Goal: Task Accomplishment & Management: Use online tool/utility

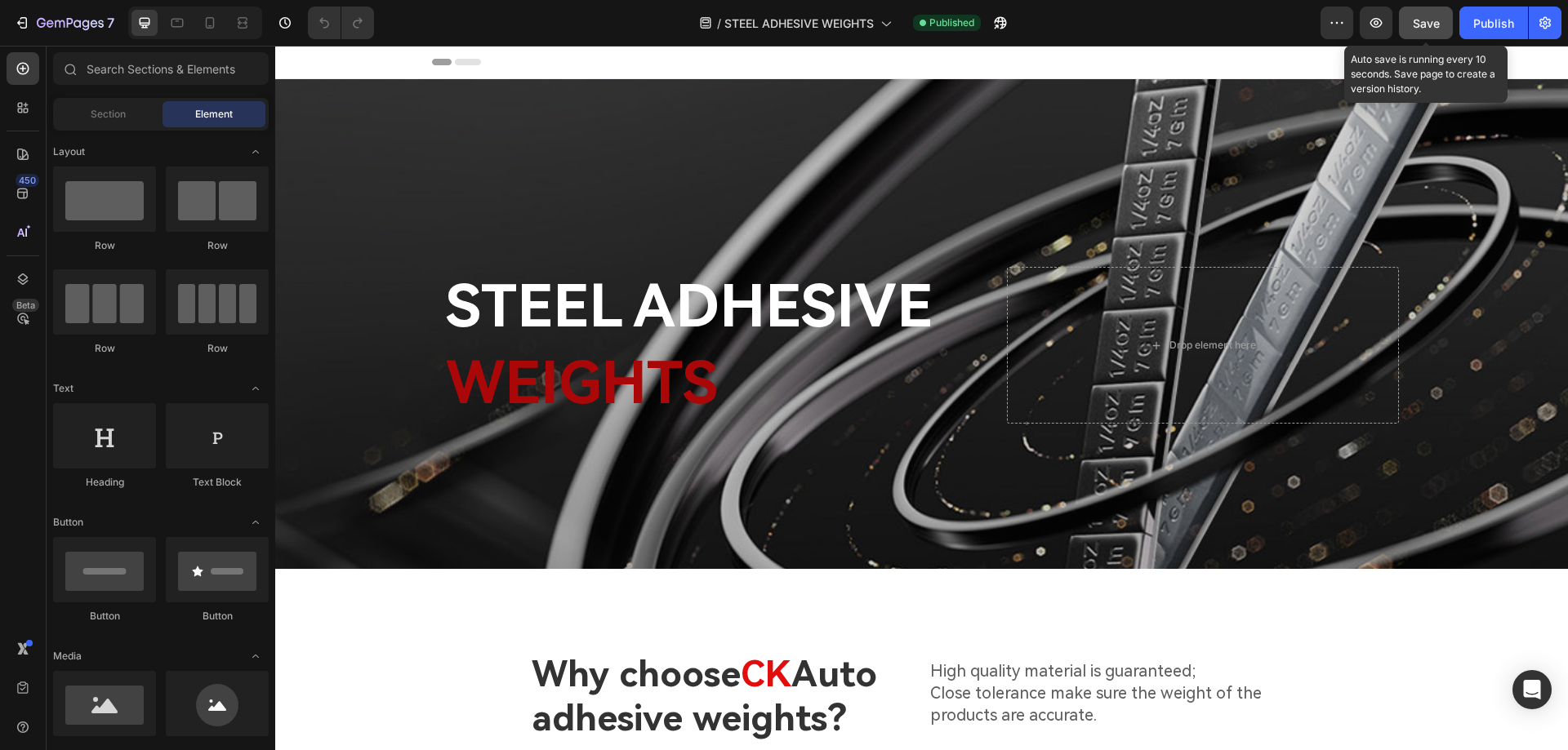
click at [1422, 21] on span "Save" at bounding box center [1426, 23] width 27 height 14
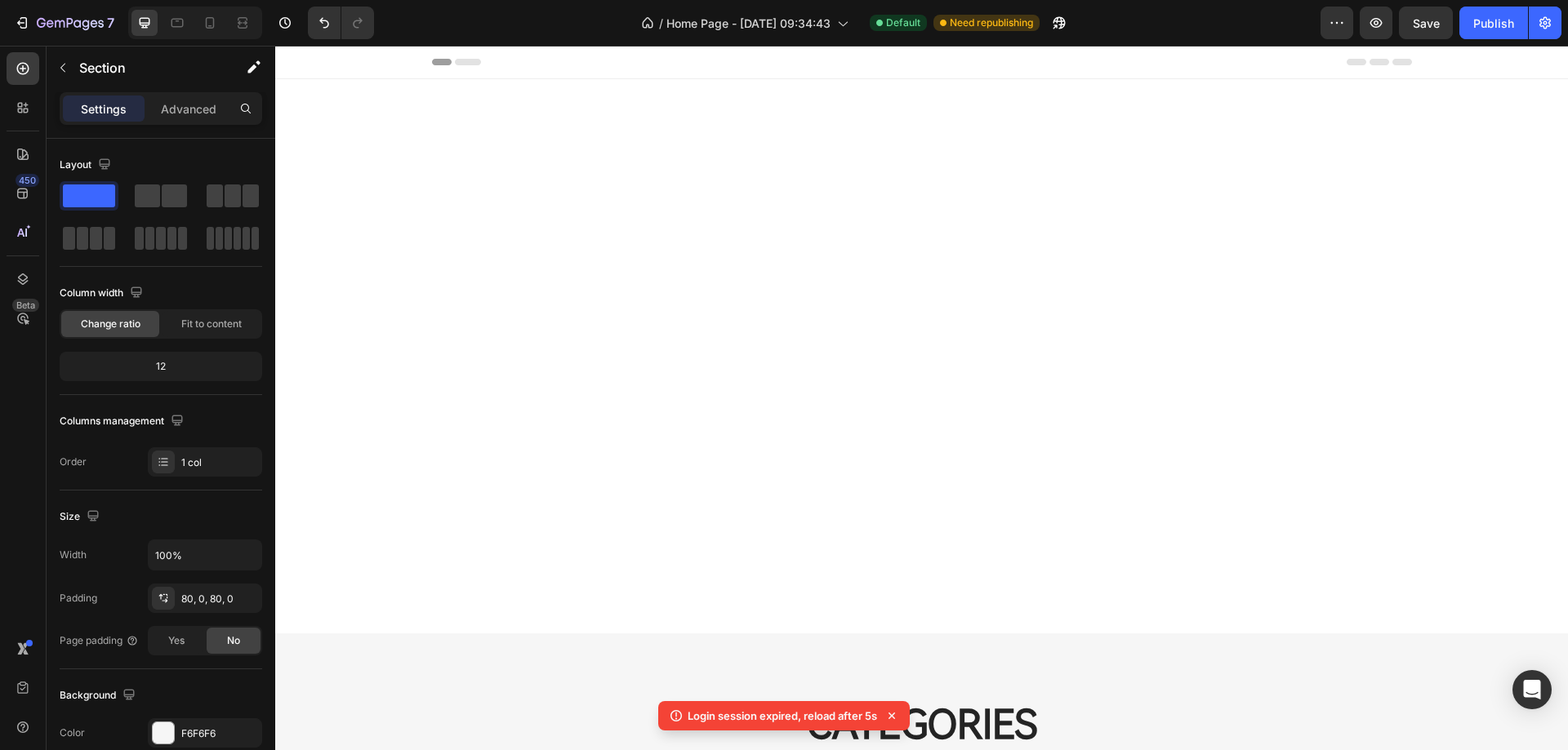
scroll to position [735, 0]
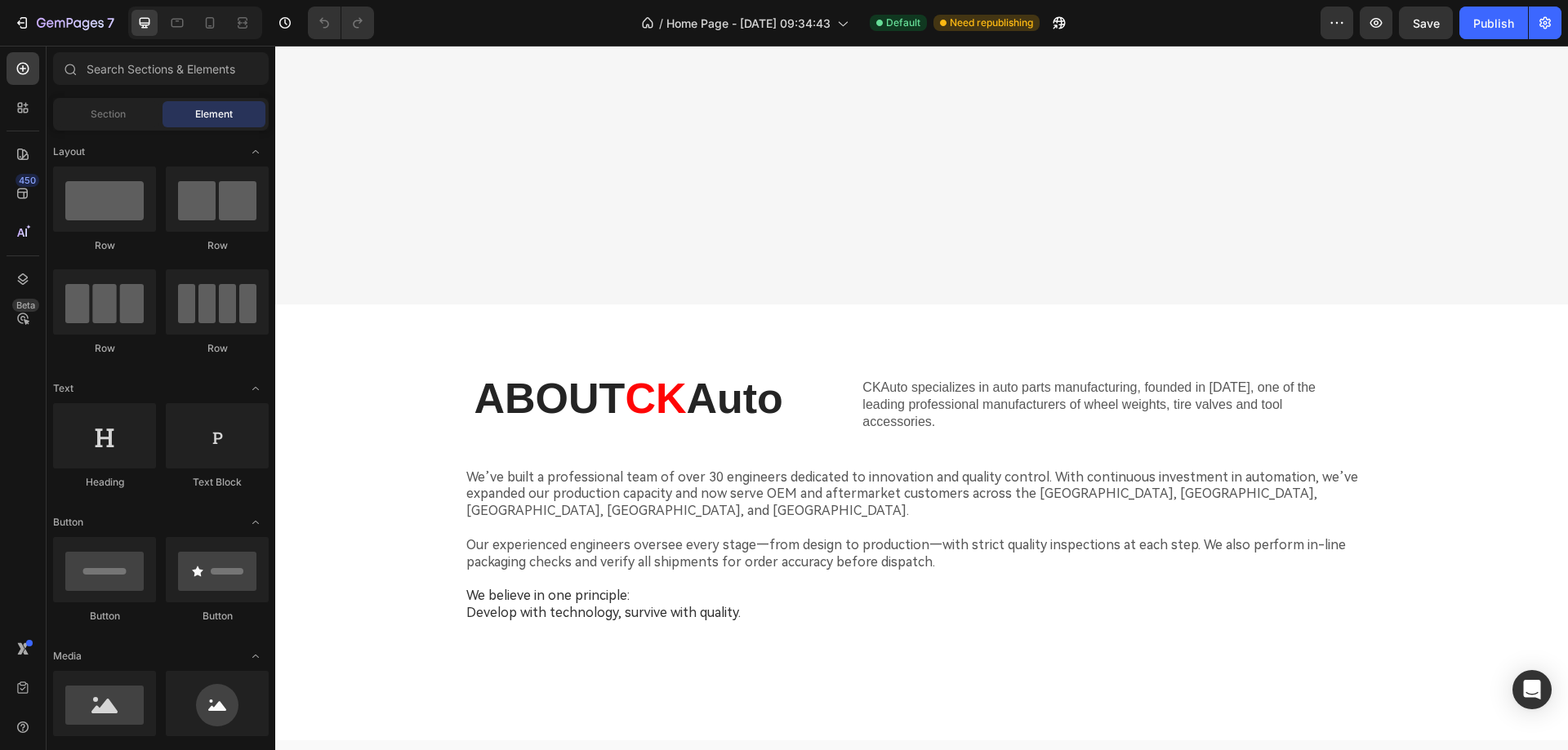
scroll to position [1388, 0]
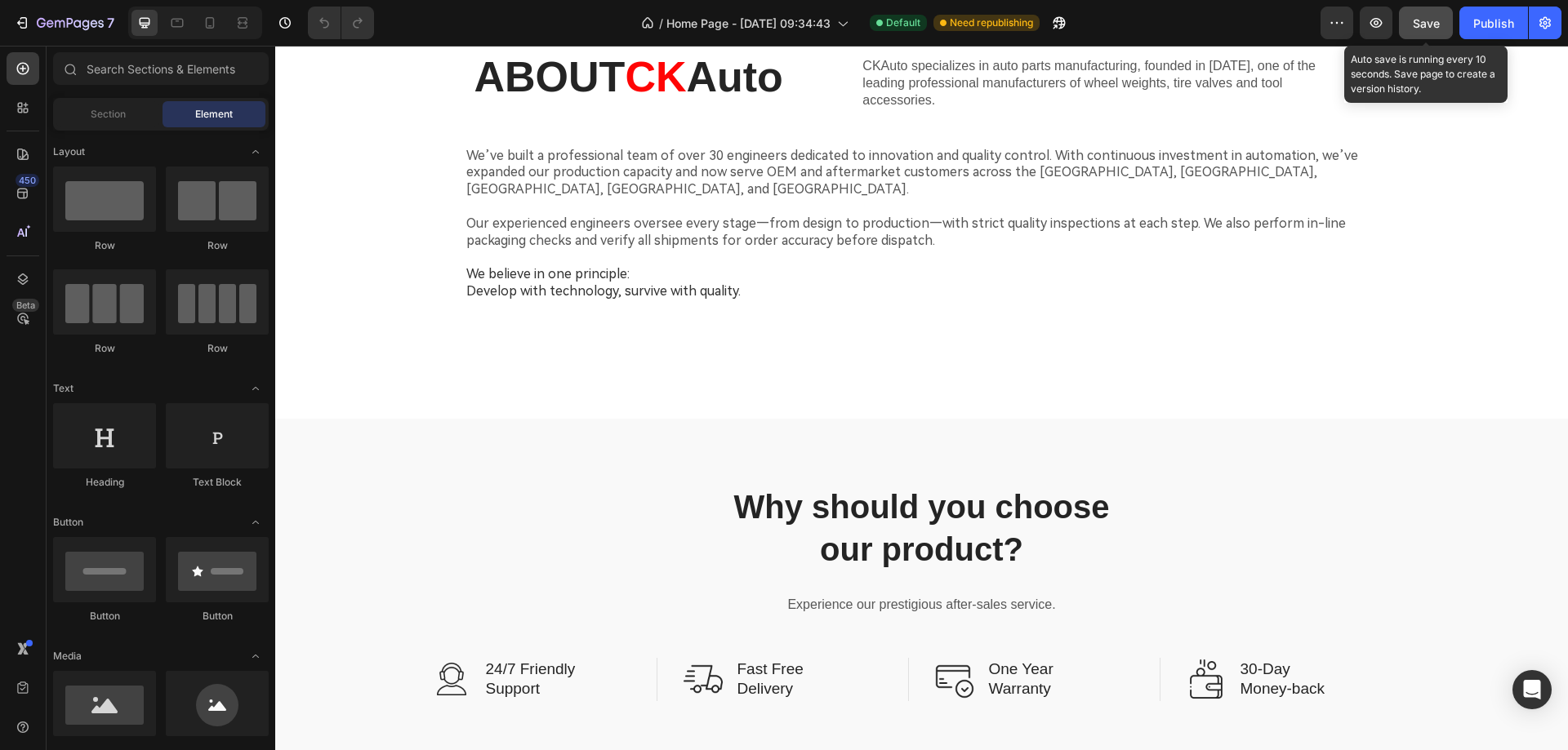
click at [1426, 23] on span "Save" at bounding box center [1426, 23] width 27 height 14
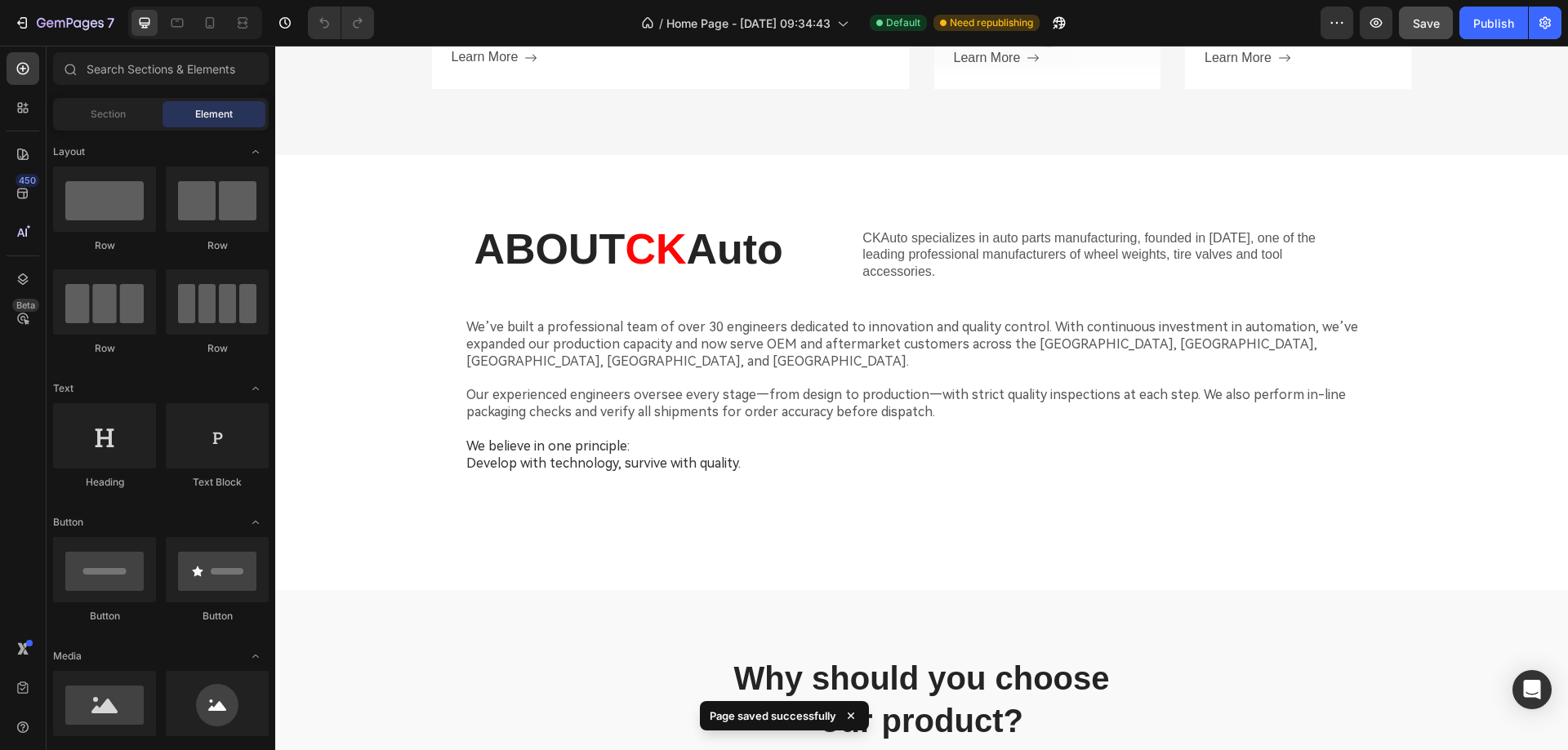
scroll to position [490, 0]
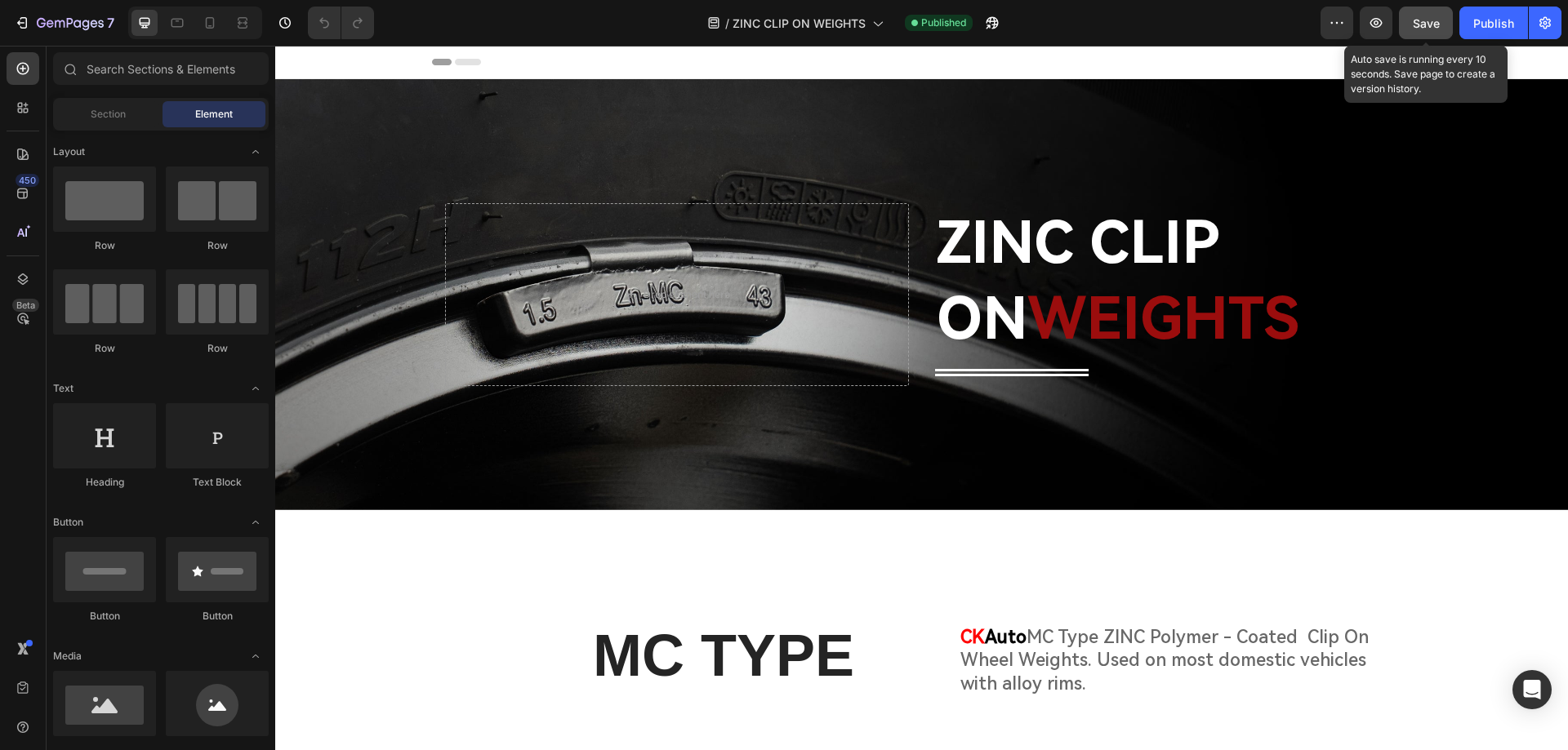
click at [1420, 24] on span "Save" at bounding box center [1426, 23] width 27 height 14
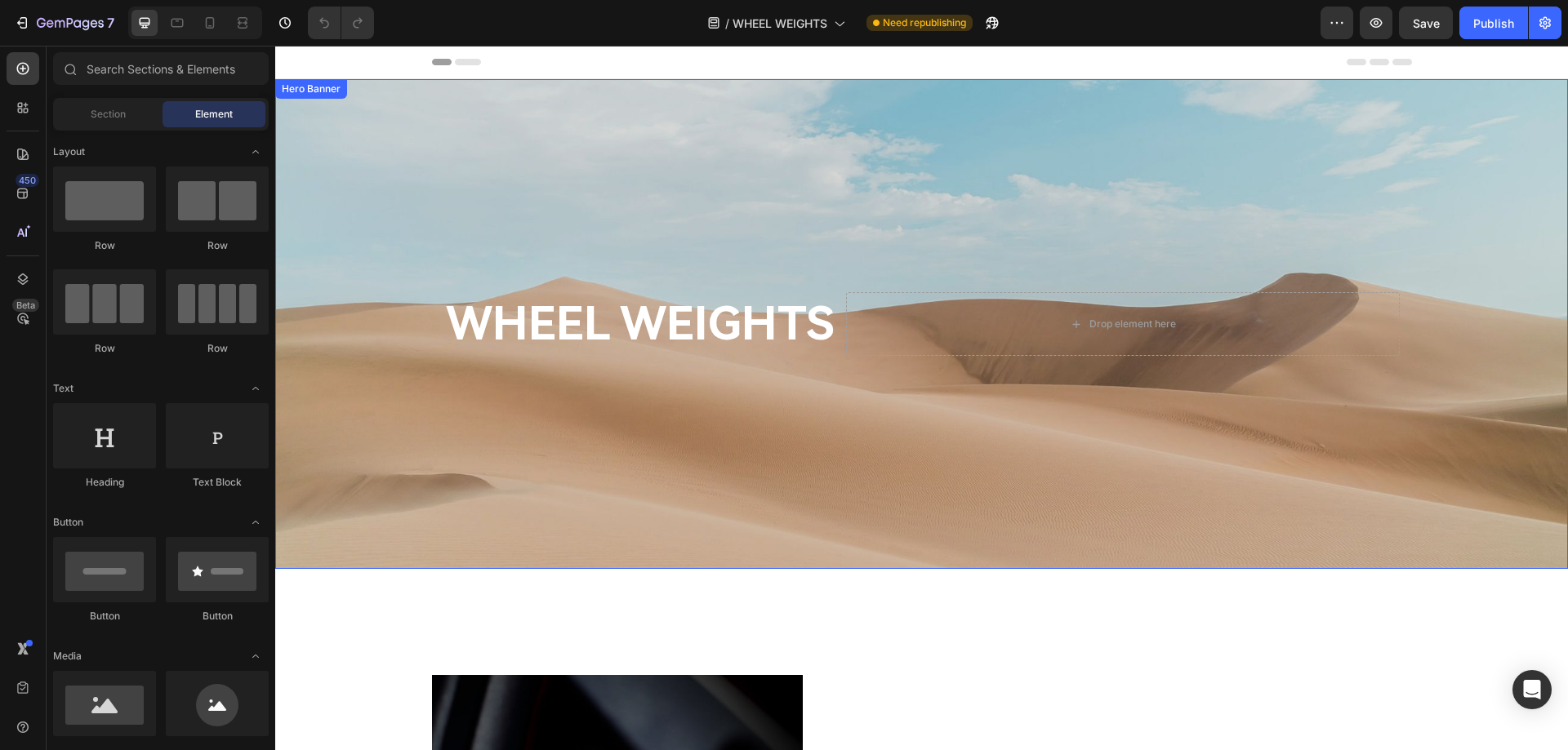
click at [792, 491] on div "Overlay" at bounding box center [921, 324] width 1292 height 490
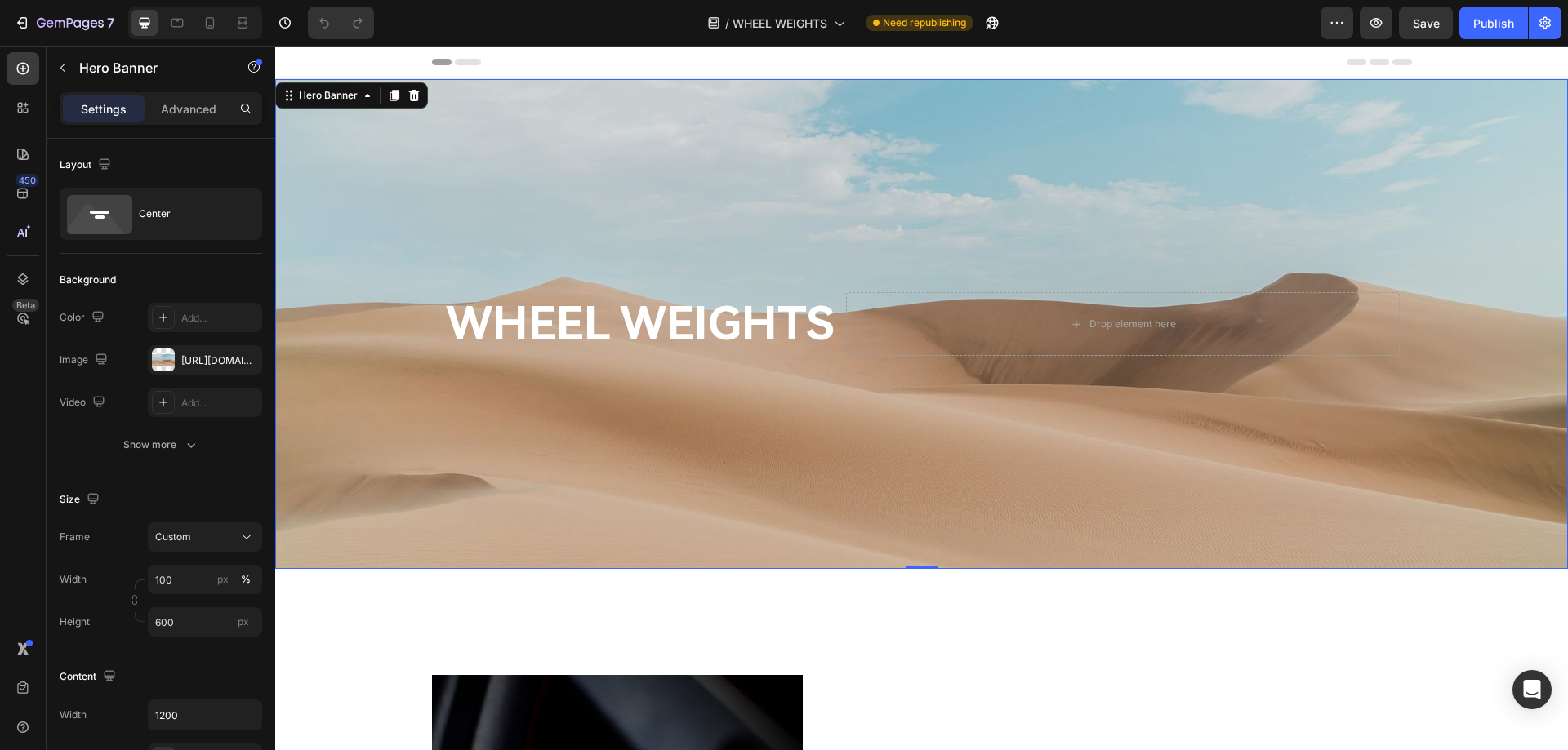
click at [536, 479] on div "Overlay" at bounding box center [921, 324] width 1292 height 490
click at [176, 366] on div "https://cdn.shopify.com/s/files/1/2005/9307/files/background_settings.jpg" at bounding box center [205, 360] width 114 height 29
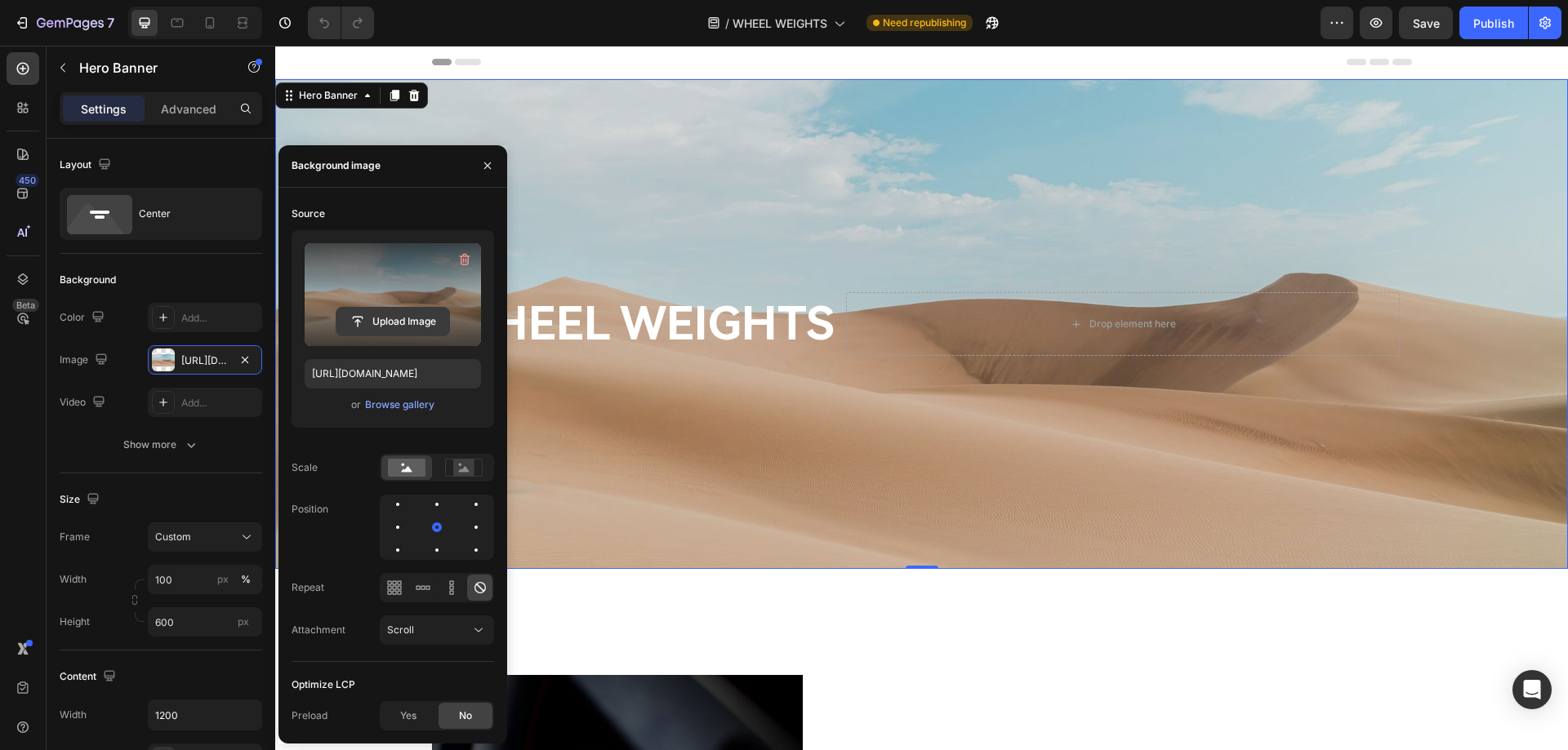
click at [385, 315] on input "file" at bounding box center [393, 321] width 113 height 27
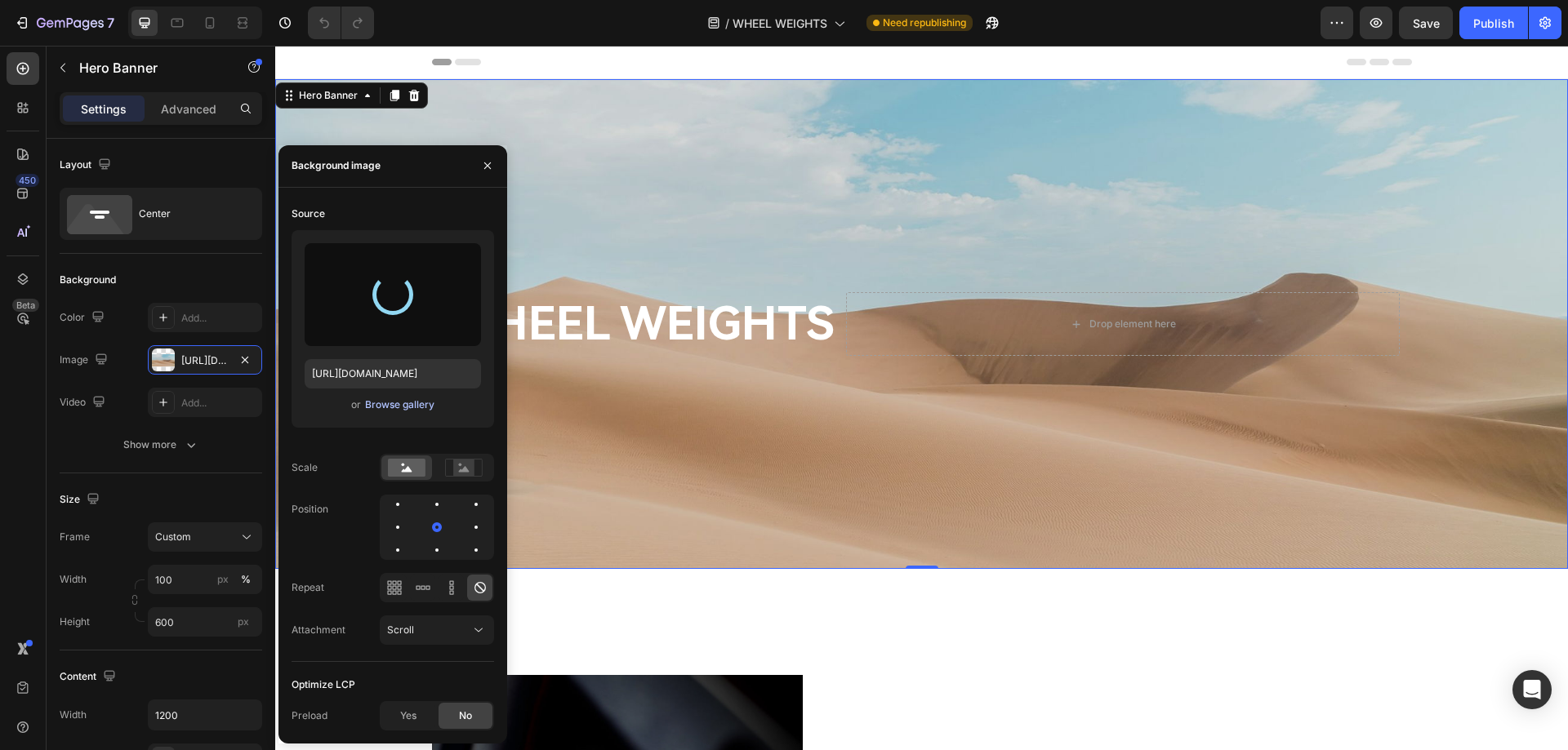
click at [388, 402] on div "Browse gallery" at bounding box center [399, 404] width 69 height 15
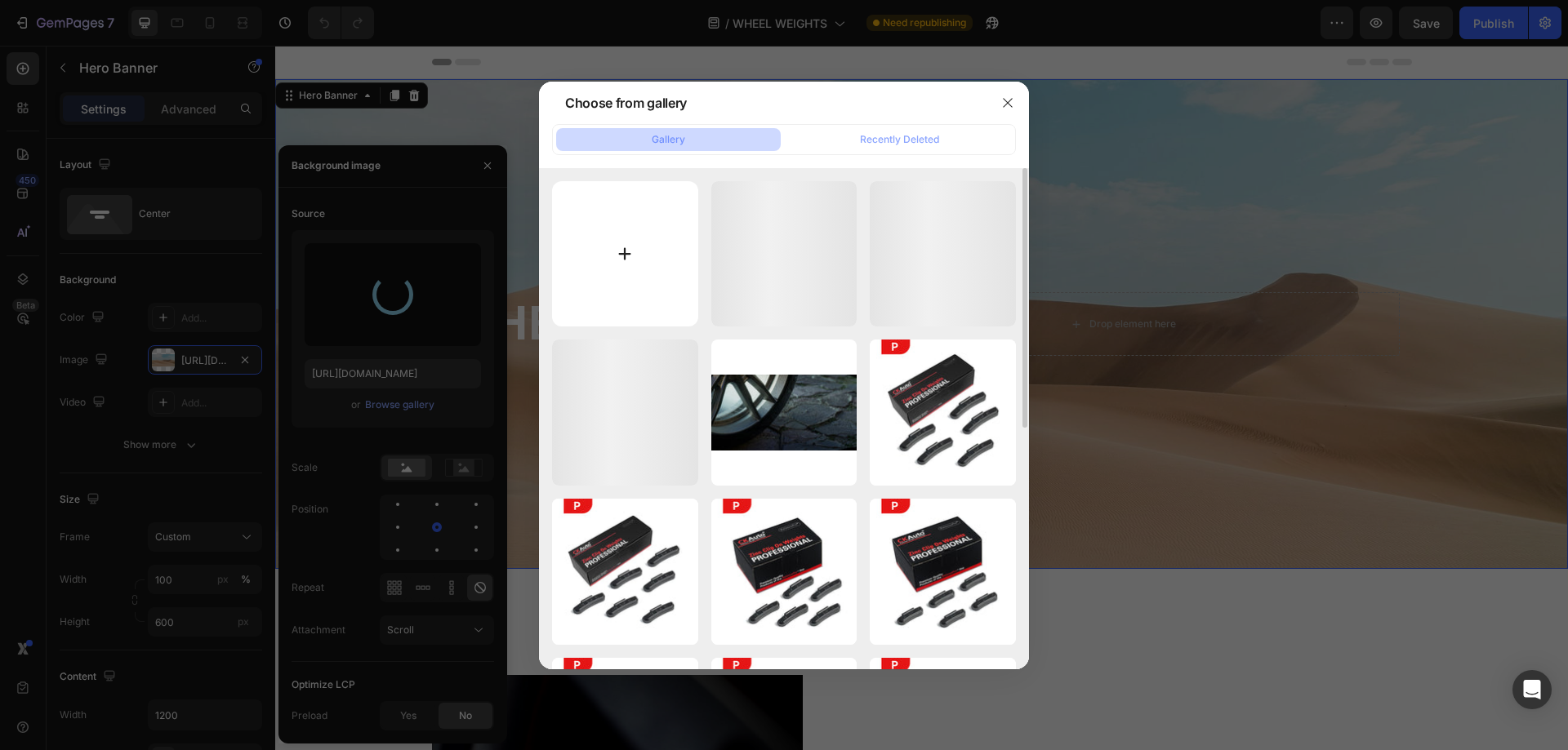
click at [620, 253] on input "file" at bounding box center [625, 254] width 146 height 146
type input "https://cdn.shopify.com/s/files/1/0758/7882/6238/files/gempages_577401979572060…"
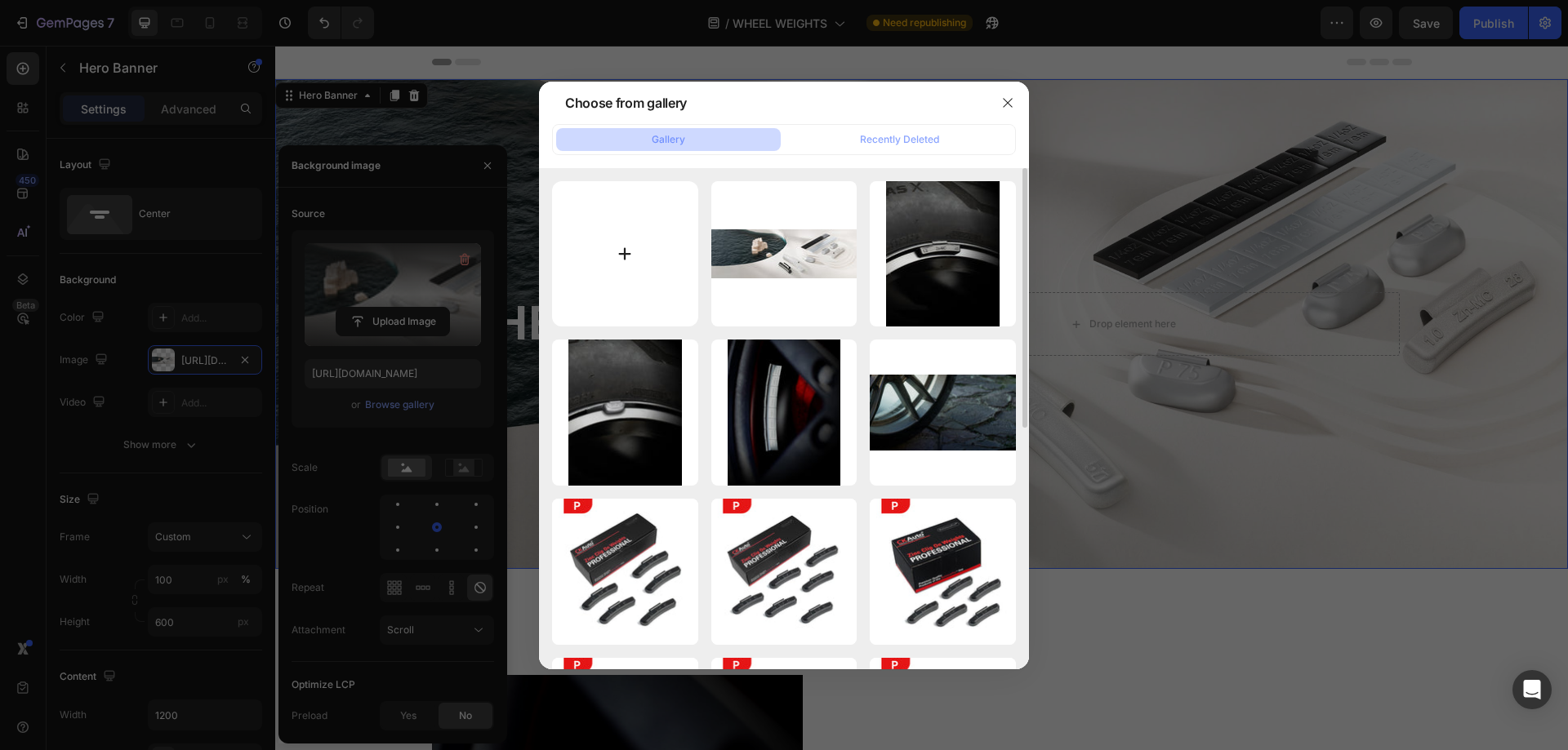
type input "C:\fakepath\3000x1000(1).jpg"
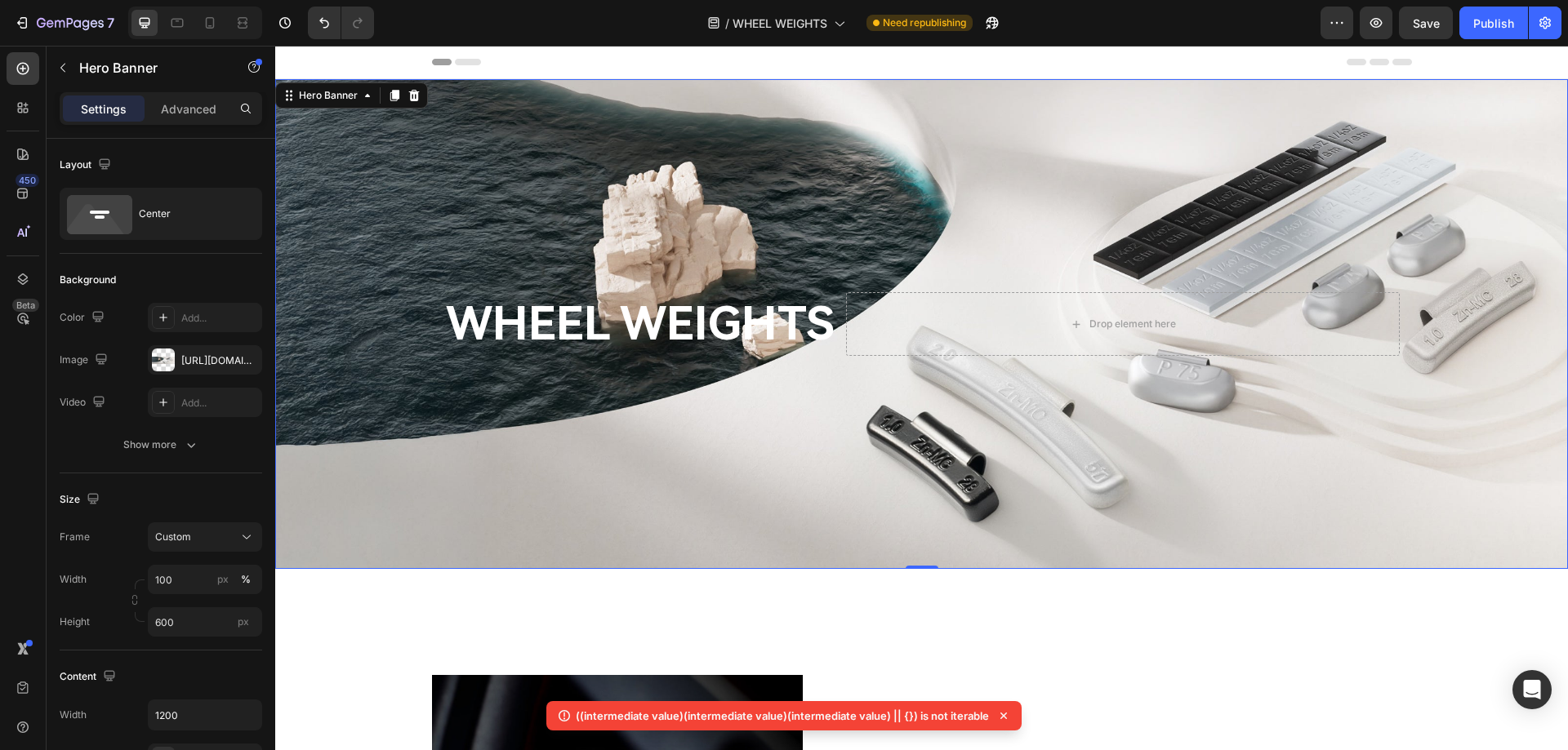
click at [1145, 441] on div "Overlay" at bounding box center [921, 324] width 1292 height 490
click at [383, 448] on div "Overlay" at bounding box center [921, 324] width 1292 height 490
click at [195, 367] on div "https://cdn.shopify.com/s/files/1/0758/7882/6238/files/gempages_577401979572060…" at bounding box center [205, 360] width 47 height 15
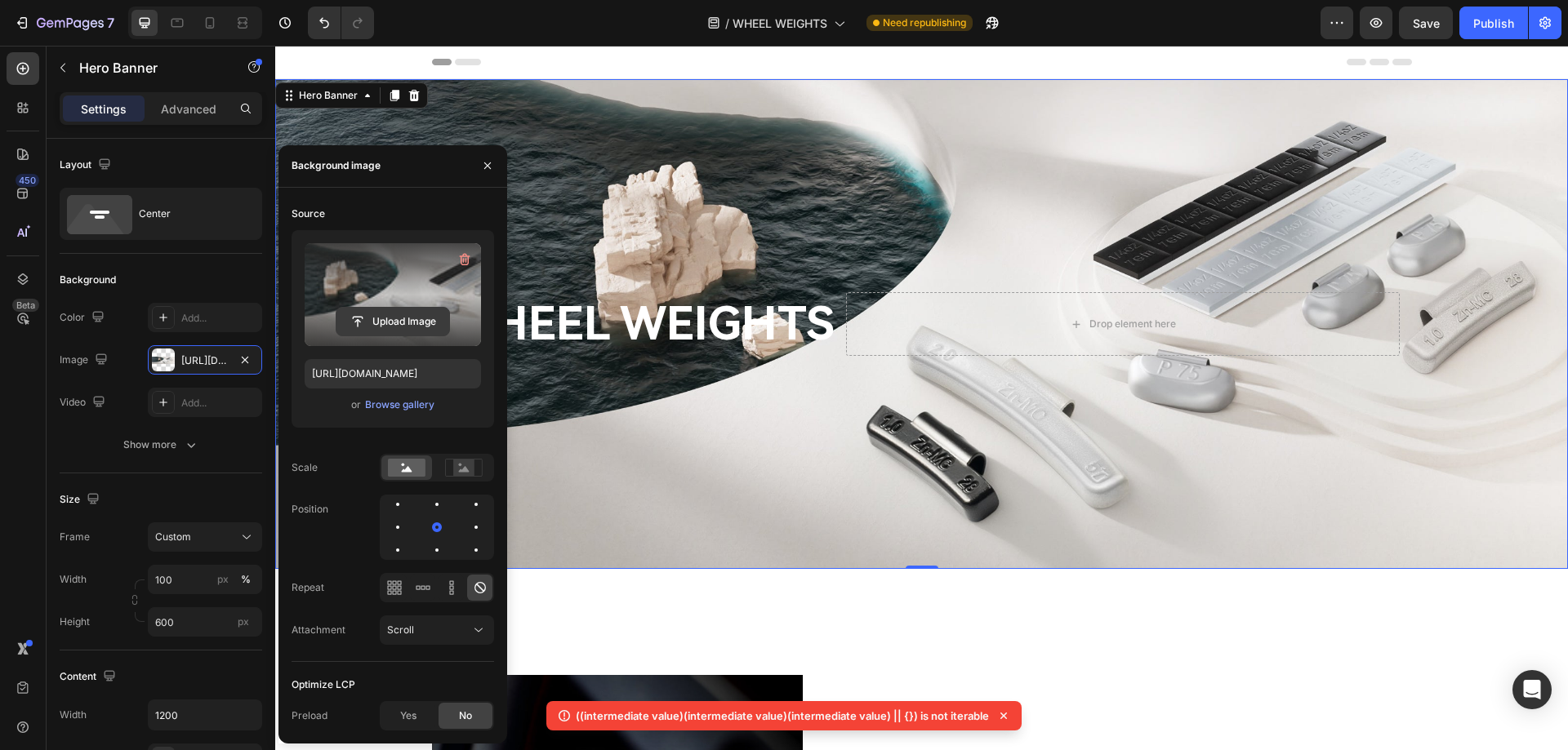
click at [394, 327] on input "file" at bounding box center [393, 321] width 113 height 27
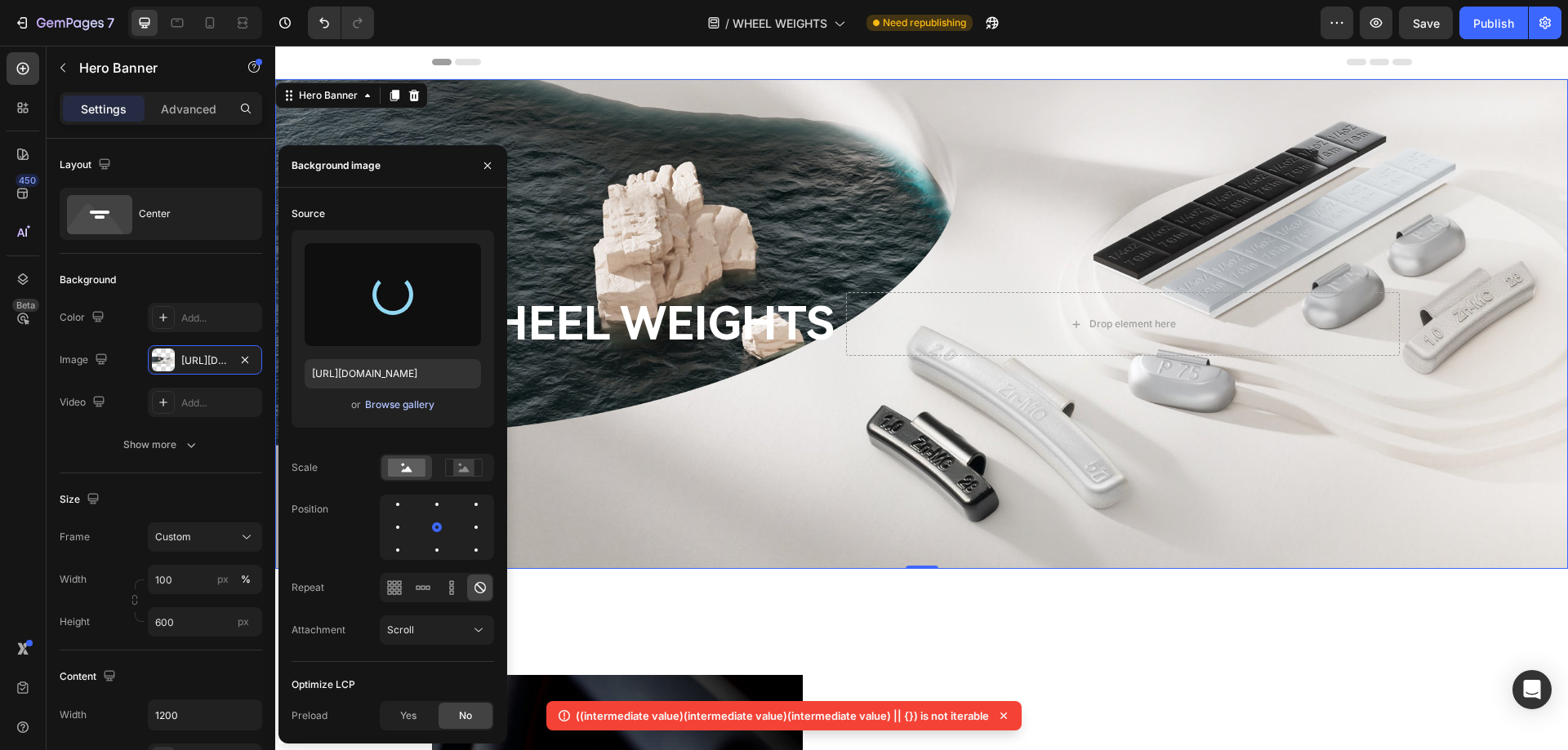
click at [375, 408] on div "Browse gallery" at bounding box center [399, 404] width 69 height 15
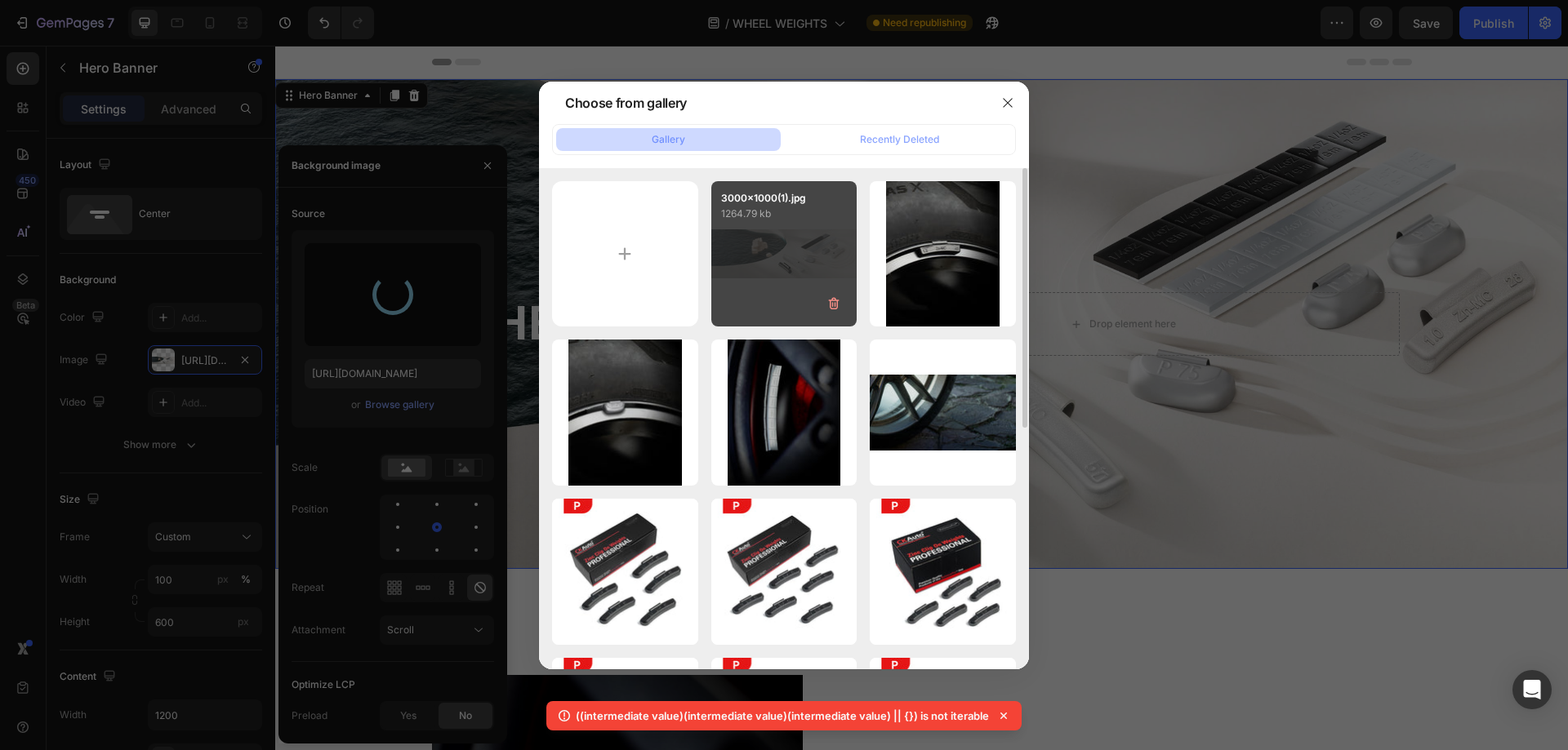
click at [804, 271] on div "3000x1000(1).jpg 1264.79 kb" at bounding box center [784, 254] width 146 height 146
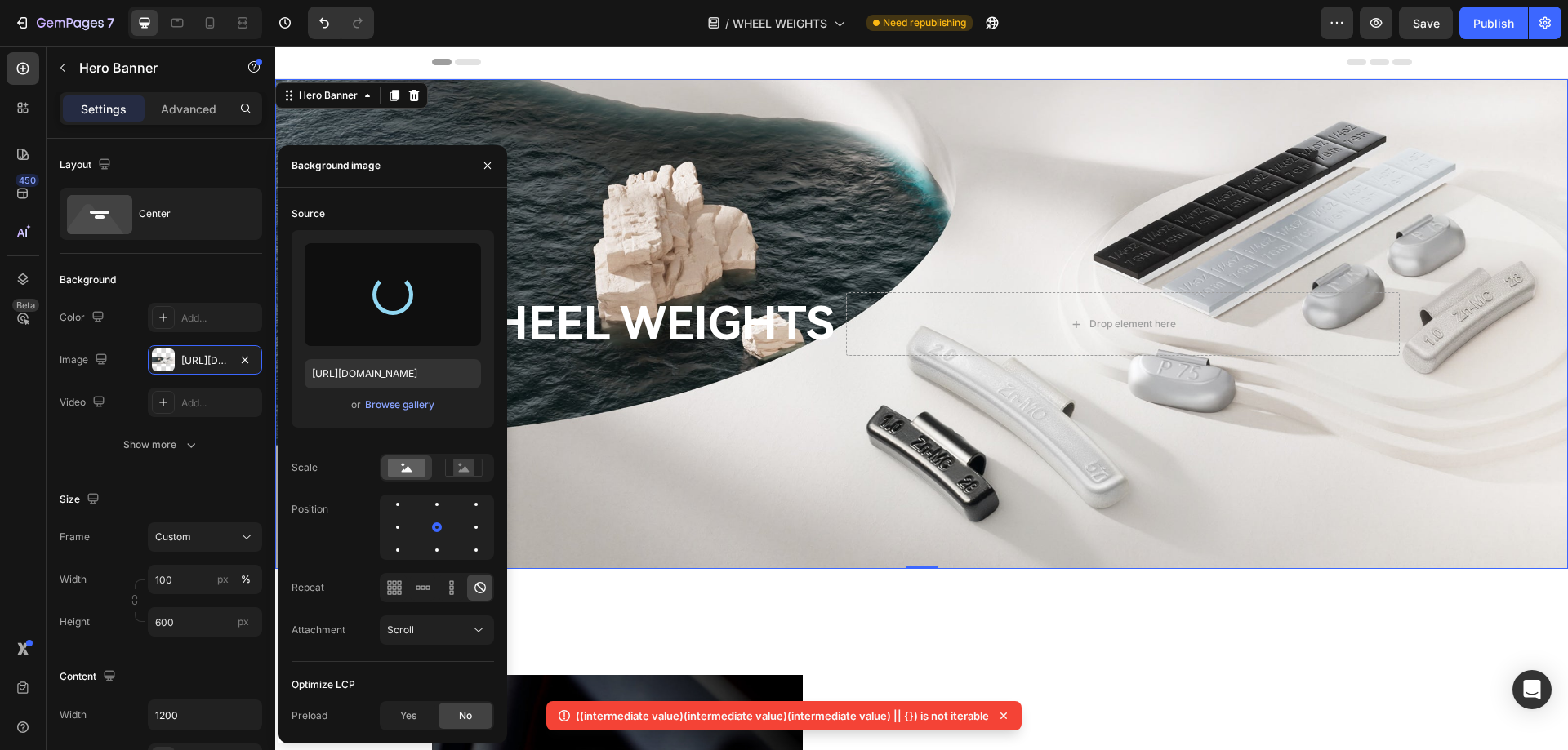
type input "https://cdn.shopify.com/s/files/1/0758/7882/6238/files/gempages_577401979572060…"
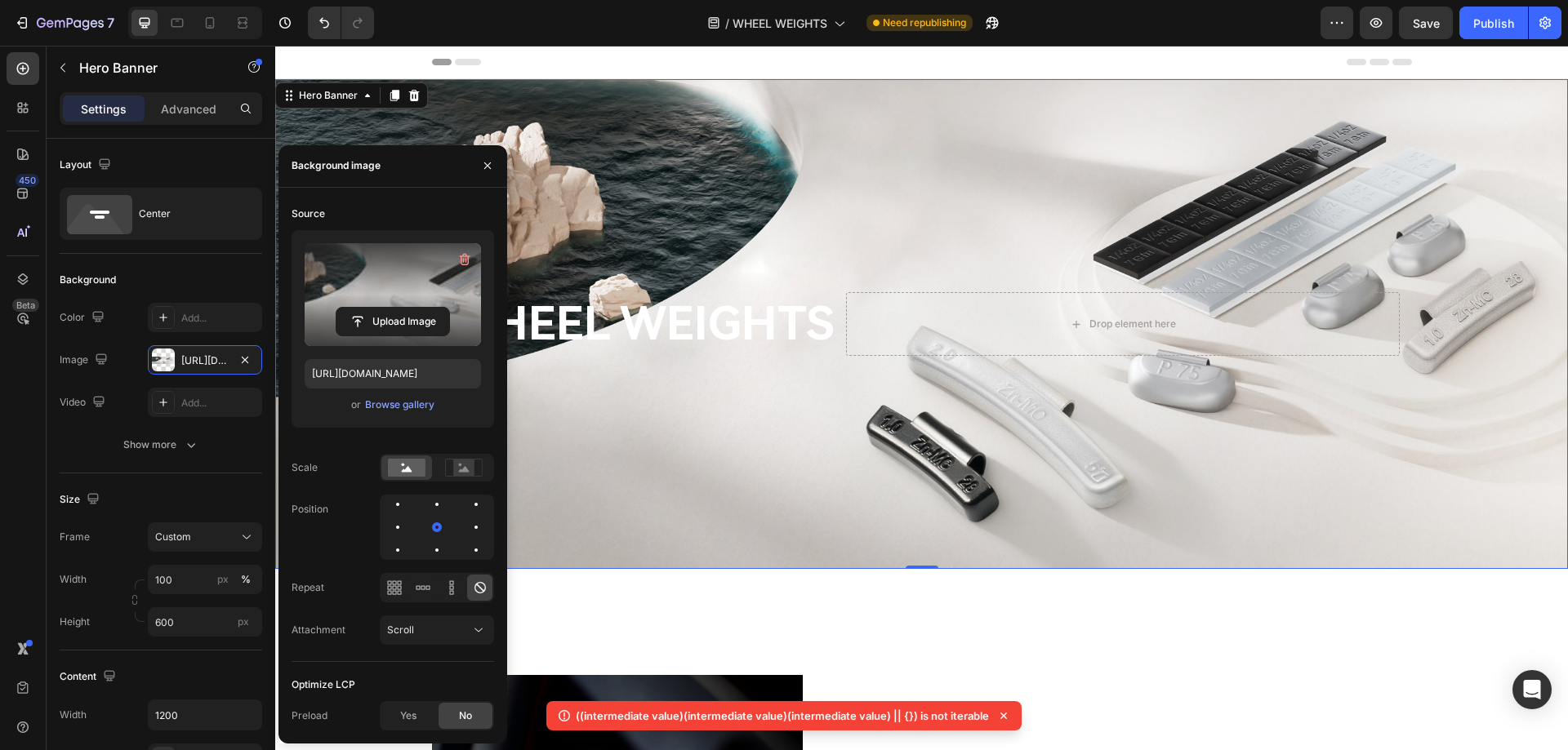
click at [740, 477] on div "Overlay" at bounding box center [921, 324] width 1292 height 490
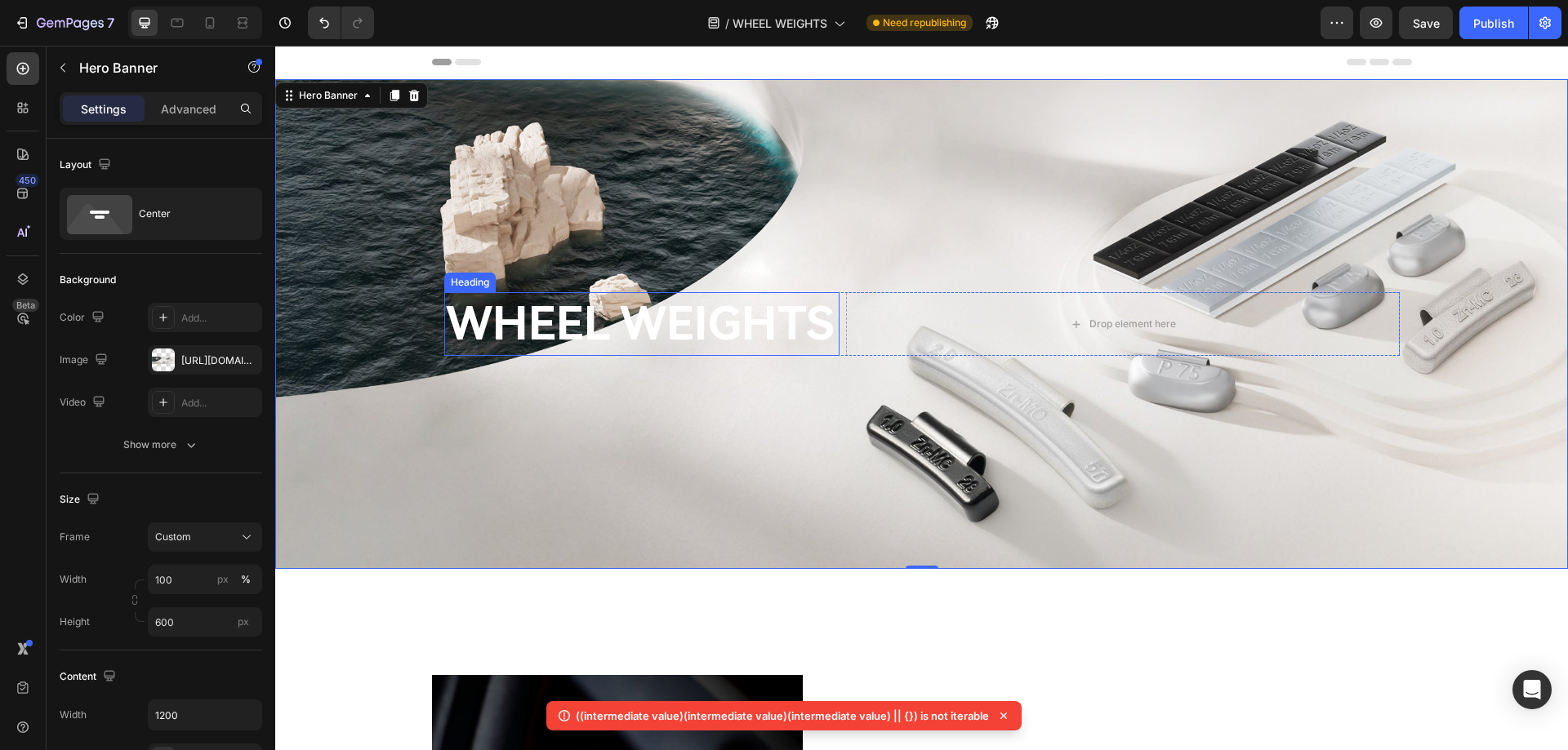
click at [714, 337] on h2 "WHEEL WEIGHTS" at bounding box center [641, 324] width 395 height 63
click at [768, 419] on div "Overlay" at bounding box center [921, 324] width 1292 height 490
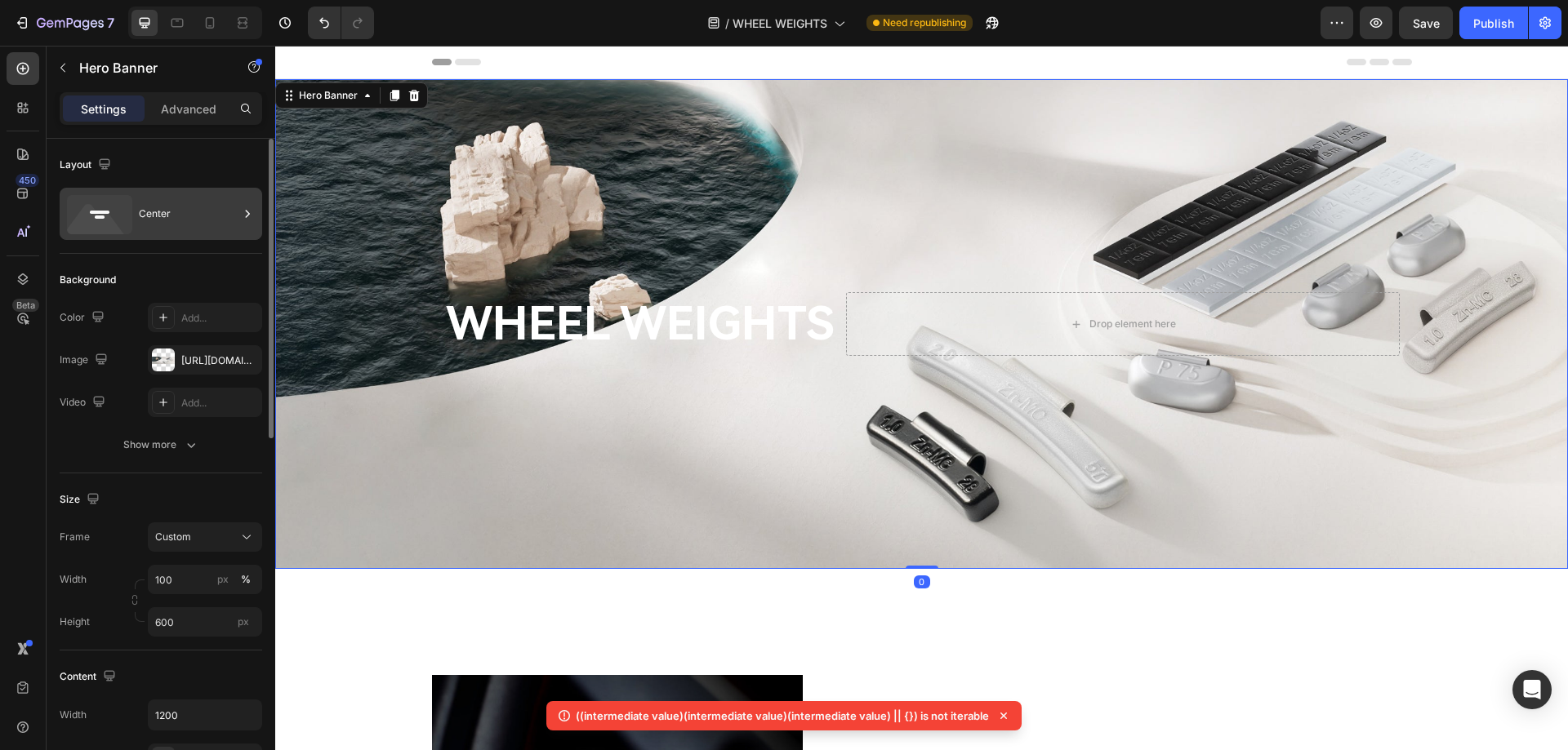
click at [163, 211] on div "Center" at bounding box center [188, 214] width 99 height 38
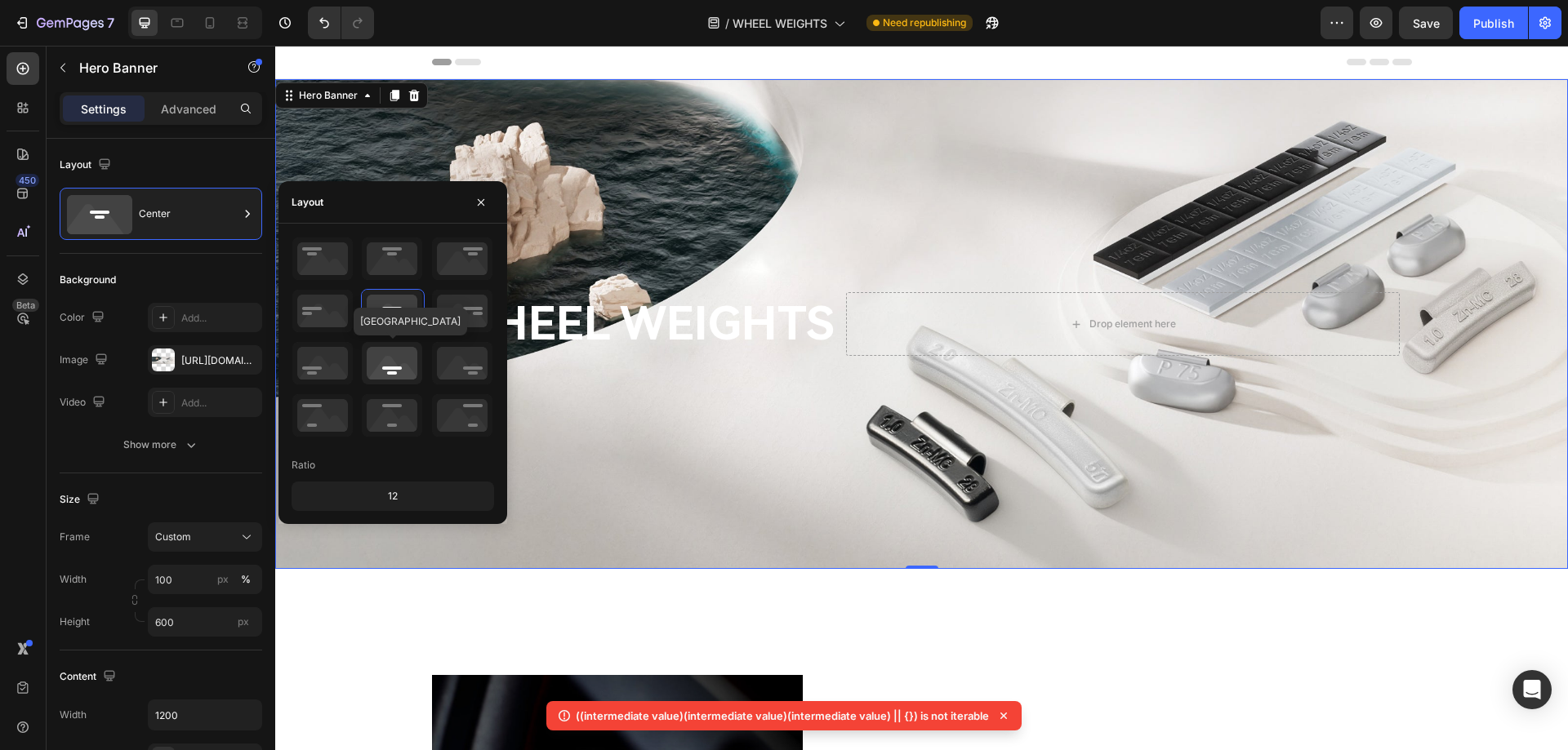
click at [387, 371] on icon at bounding box center [391, 364] width 61 height 43
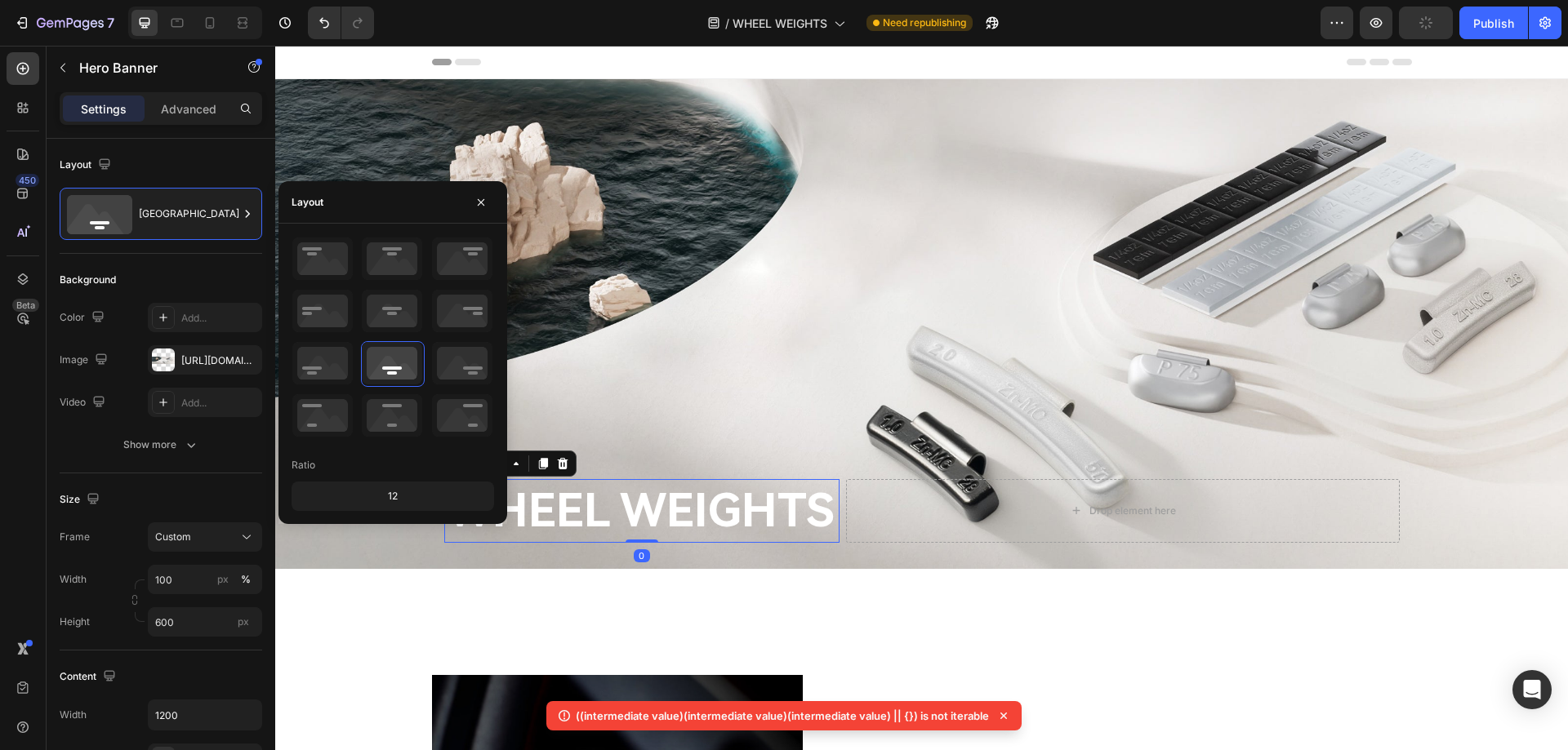
click at [764, 521] on h2 "WHEEL WEIGHTS" at bounding box center [641, 511] width 395 height 63
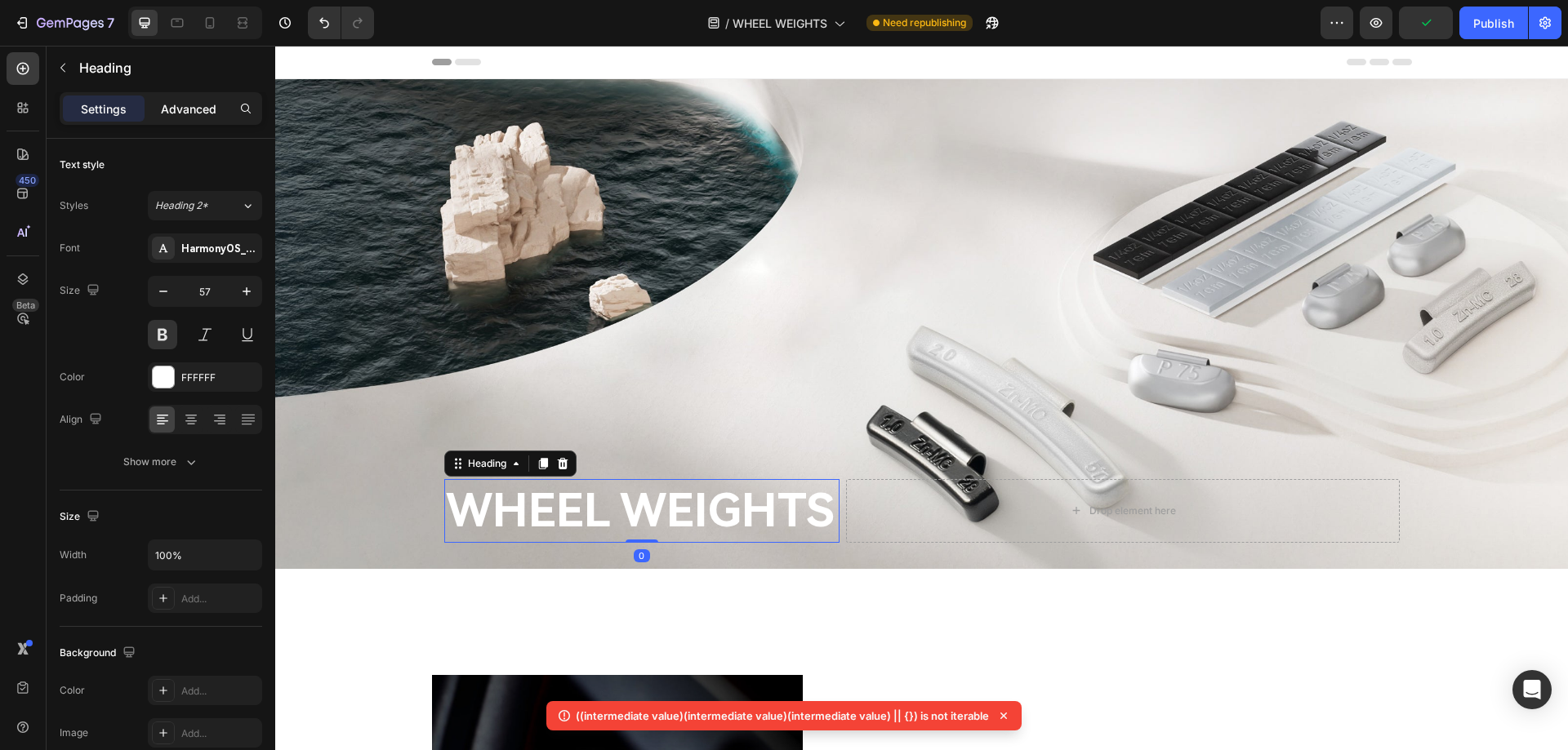
click at [202, 112] on p "Advanced" at bounding box center [188, 109] width 56 height 17
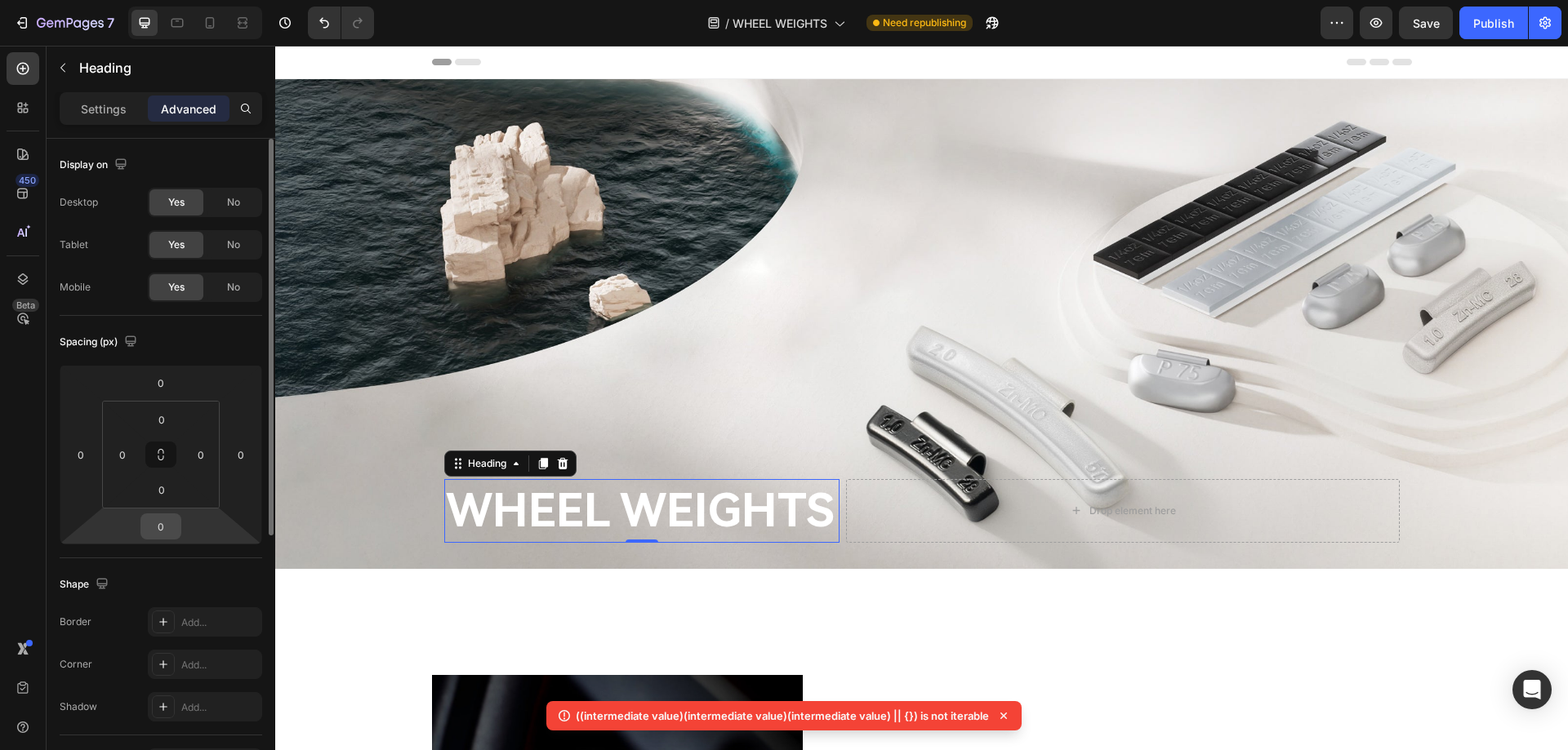
click at [164, 521] on input "0" at bounding box center [161, 527] width 33 height 25
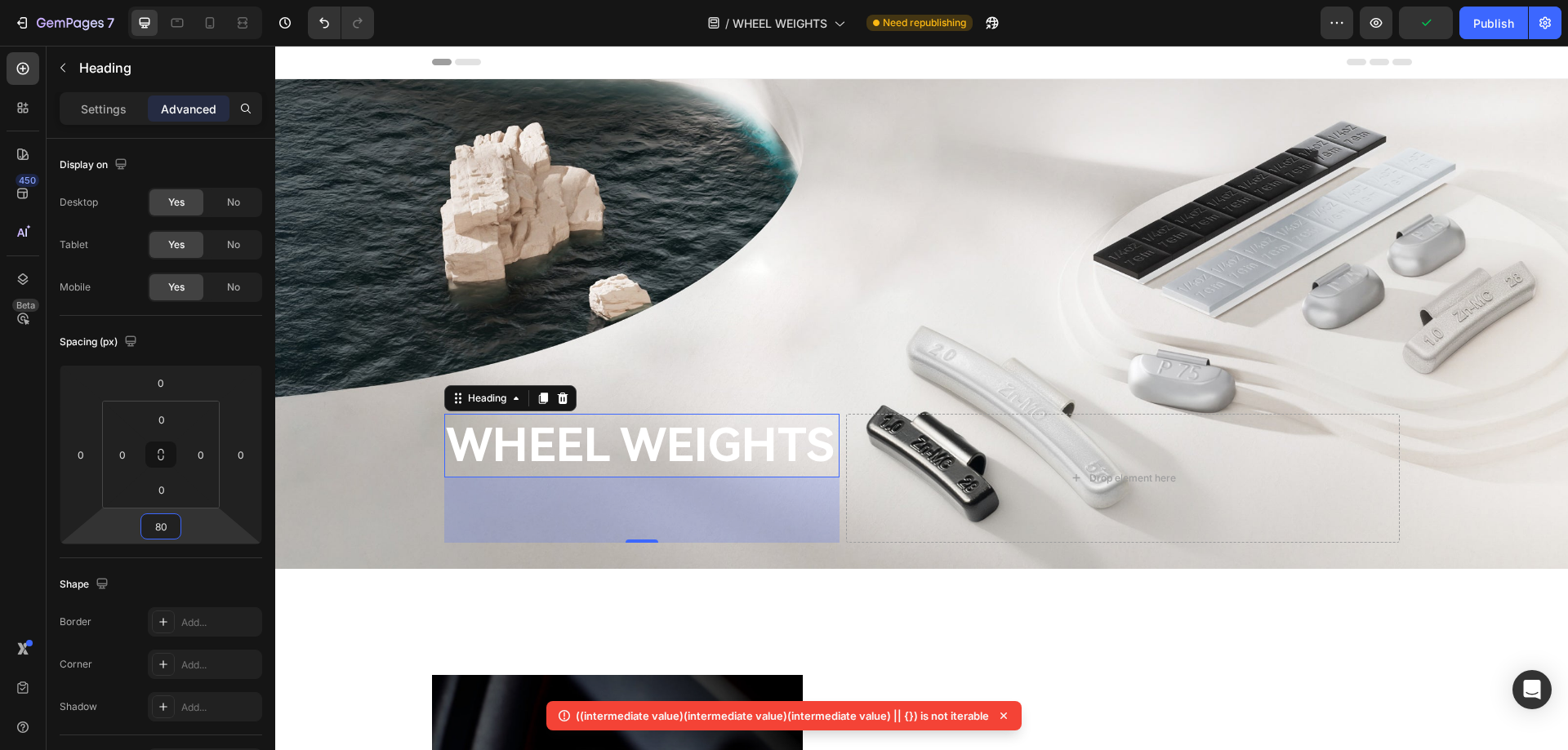
type input "80"
click at [85, 454] on input "0" at bounding box center [80, 455] width 25 height 25
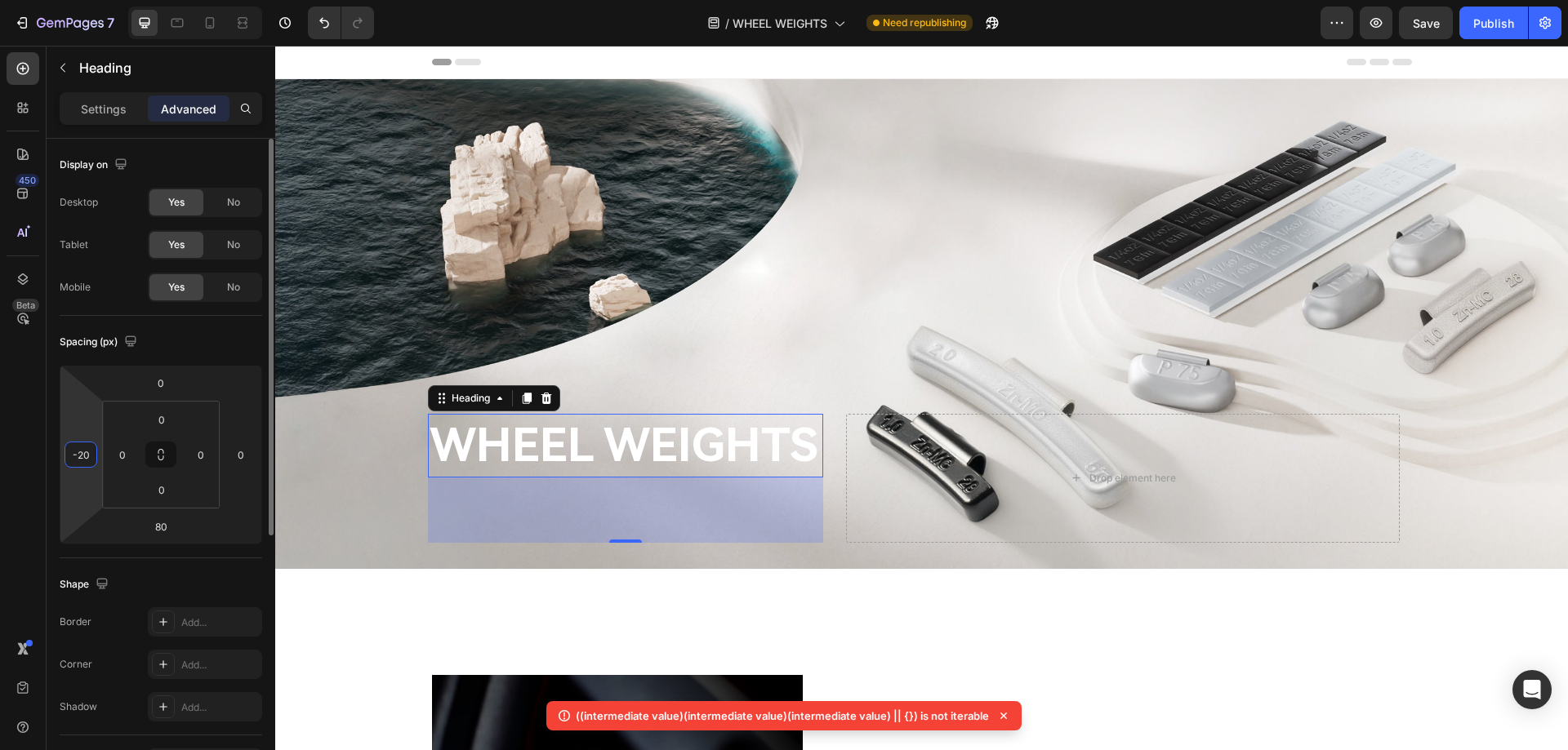
type input "-2"
type input "-30"
click at [104, 104] on p "Settings" at bounding box center [103, 109] width 45 height 17
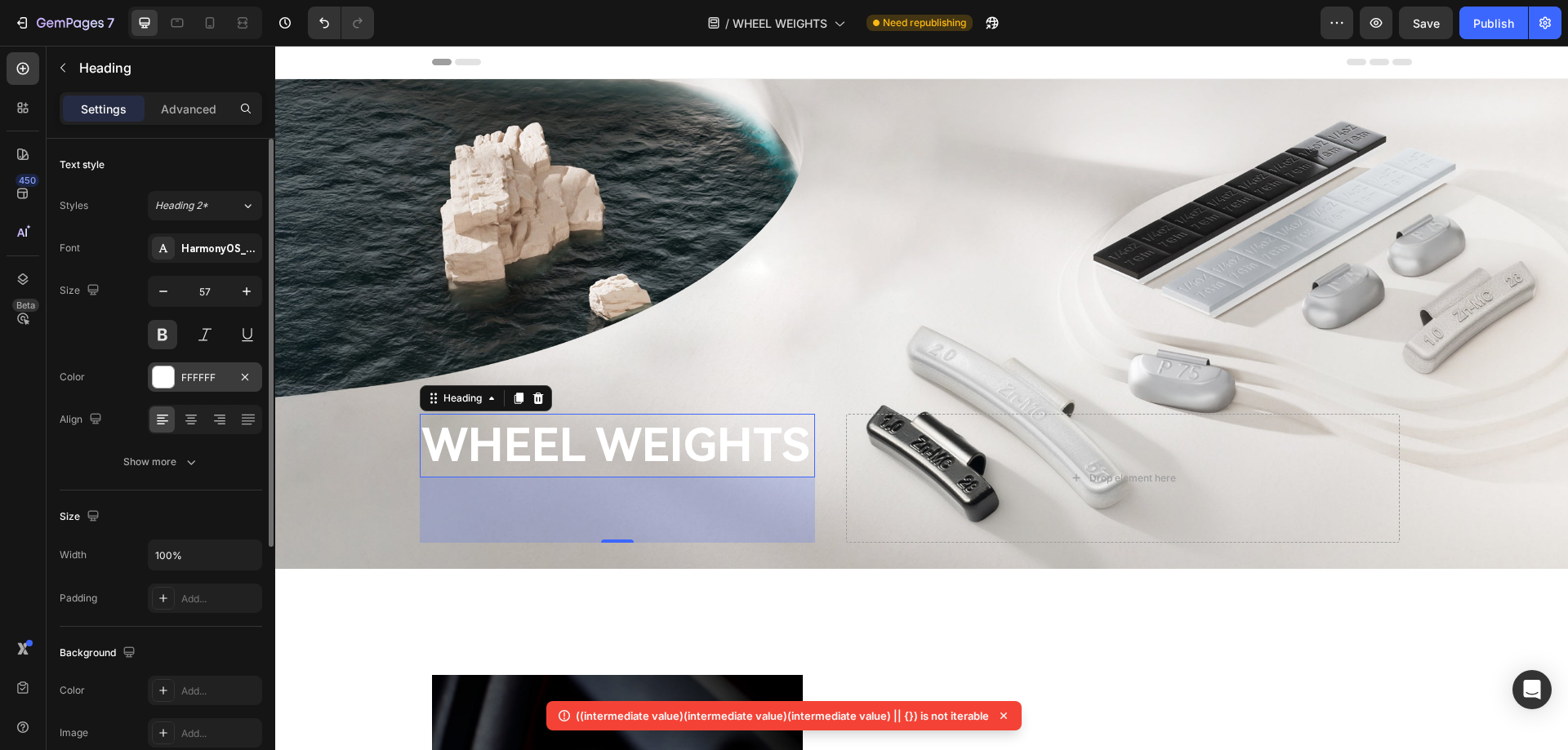
click at [215, 376] on div "FFFFFF" at bounding box center [205, 378] width 47 height 15
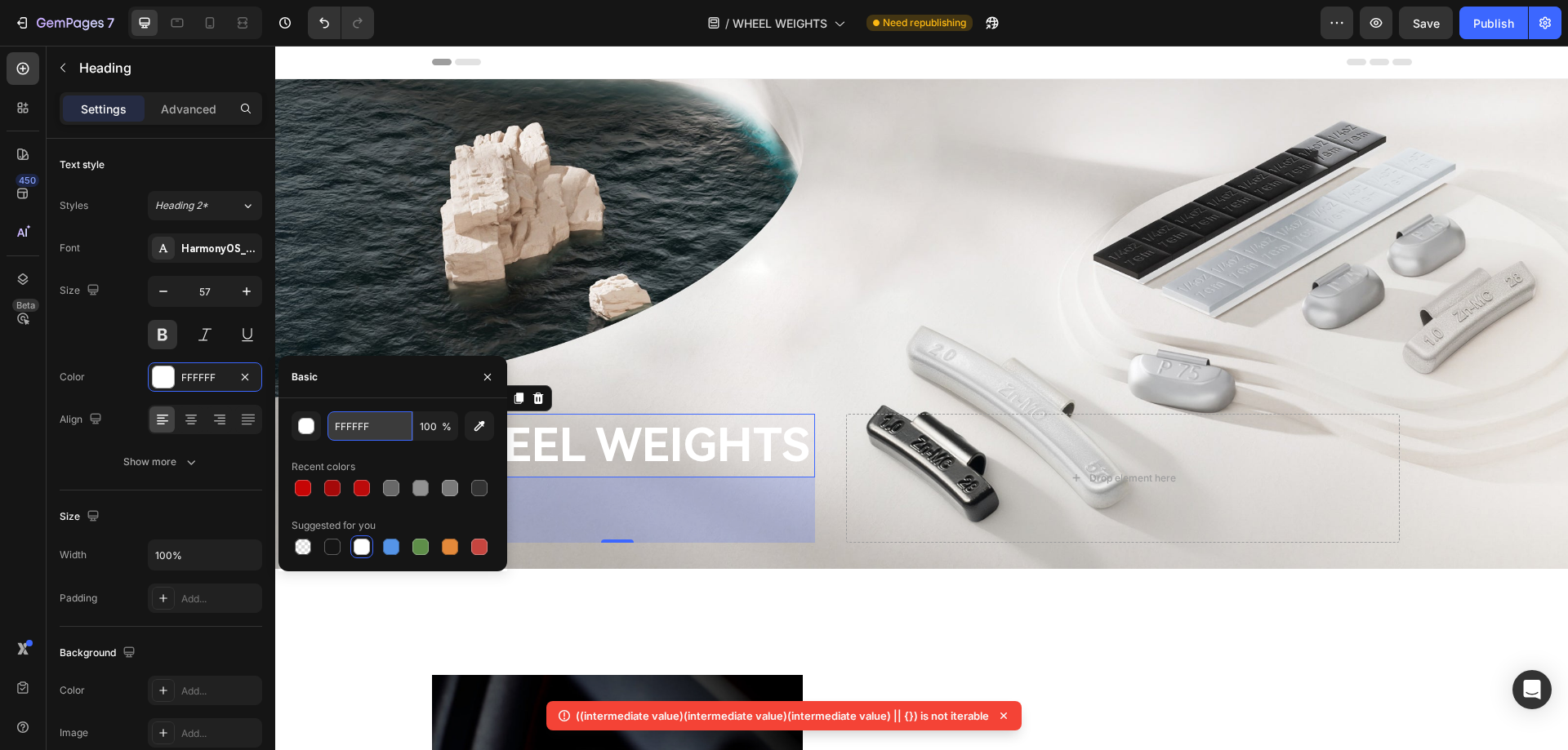
click at [386, 434] on input "FFFFFF" at bounding box center [369, 426] width 85 height 29
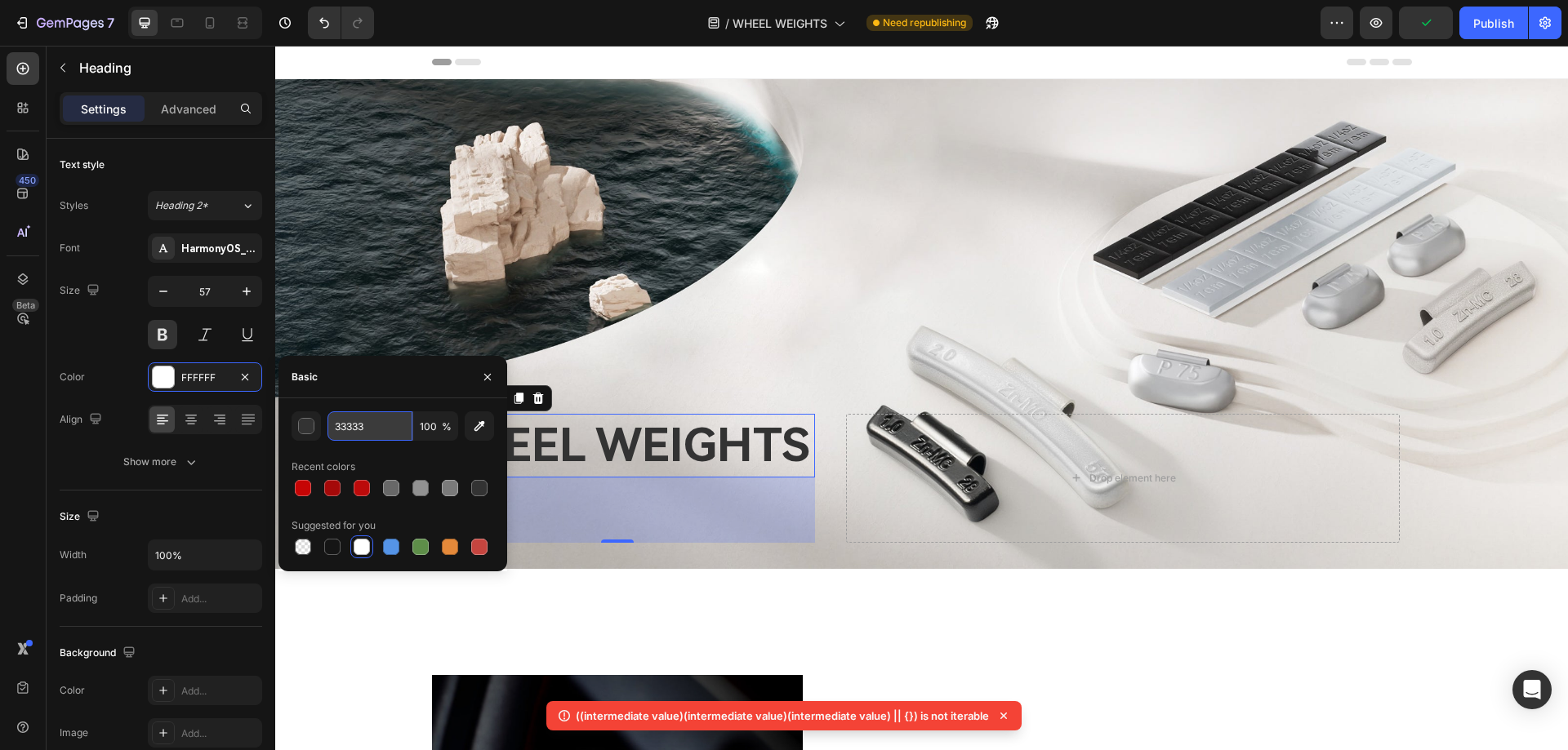
type input "333333"
click at [830, 247] on div "Overlay" at bounding box center [921, 324] width 1292 height 490
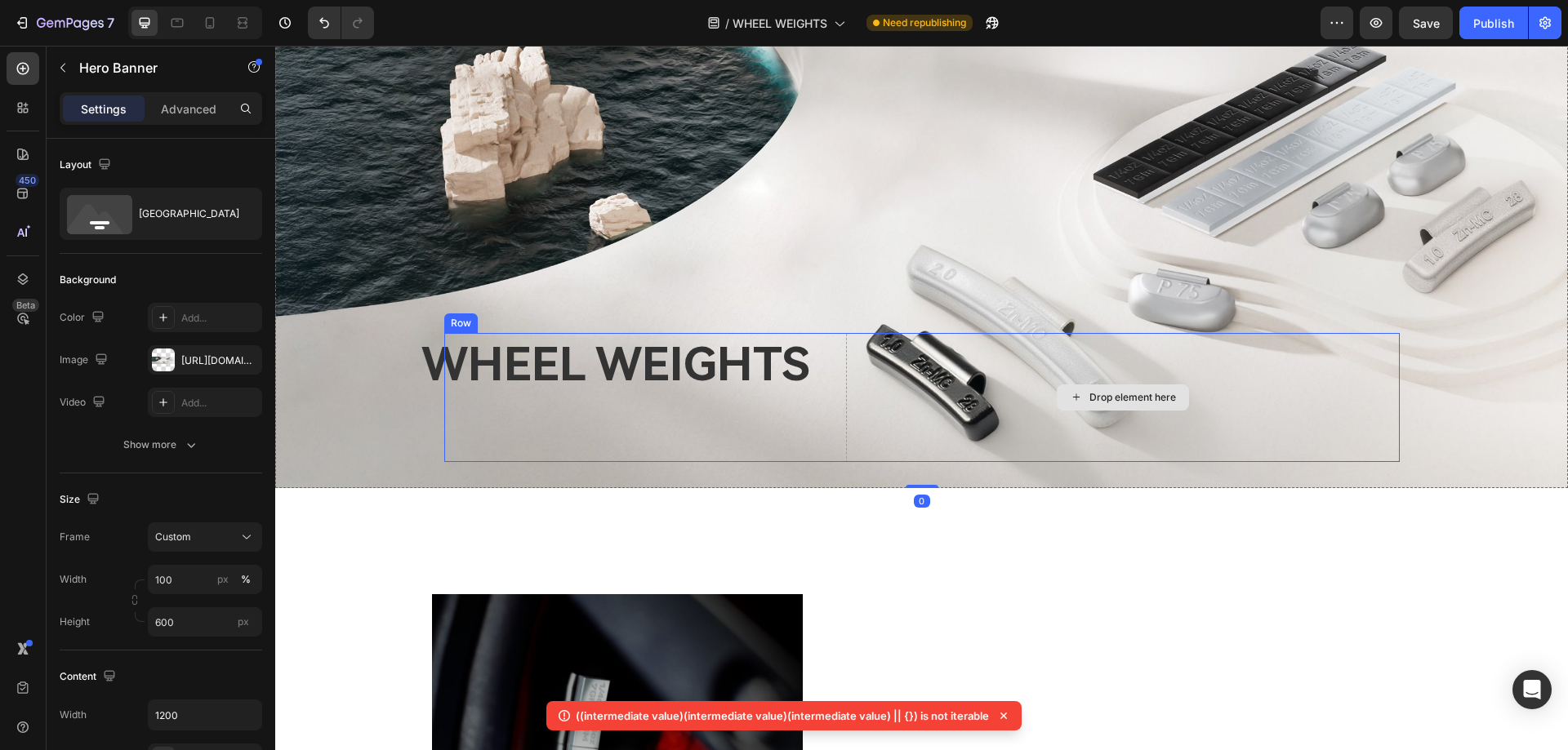
scroll to position [81, 0]
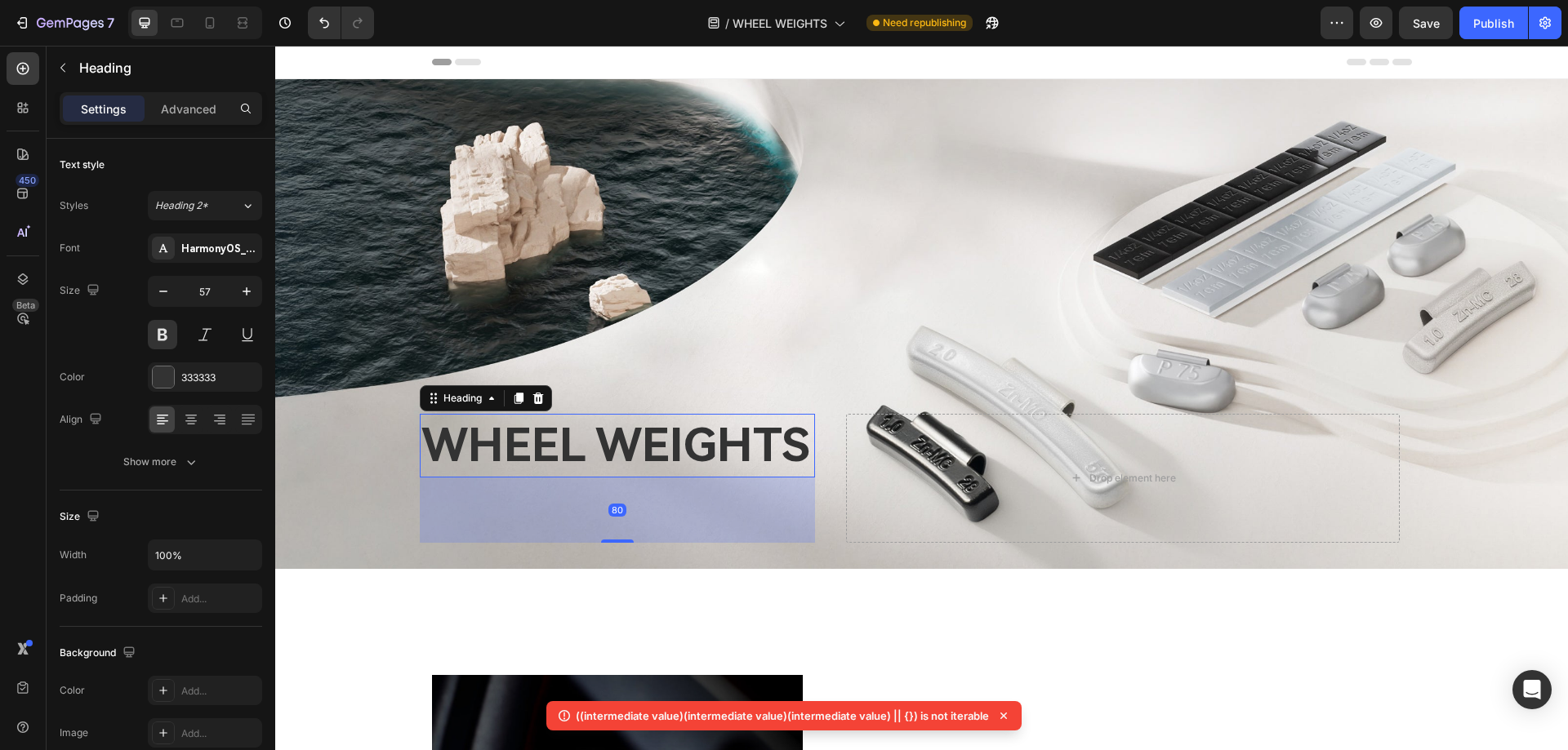
click at [705, 454] on h2 "WHEEL WEIGHTS" at bounding box center [617, 445] width 395 height 63
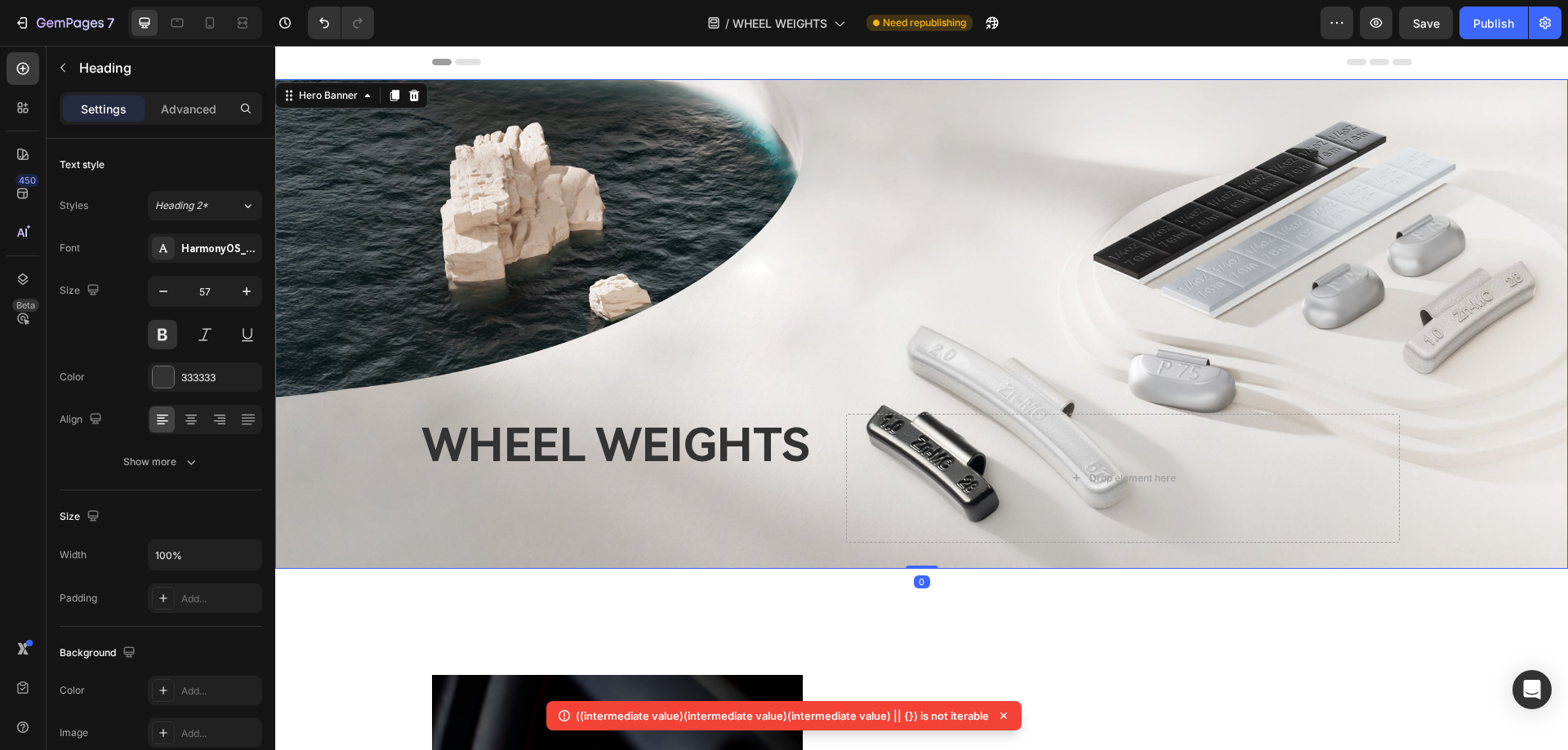
click at [941, 273] on div "Overlay" at bounding box center [921, 324] width 1292 height 490
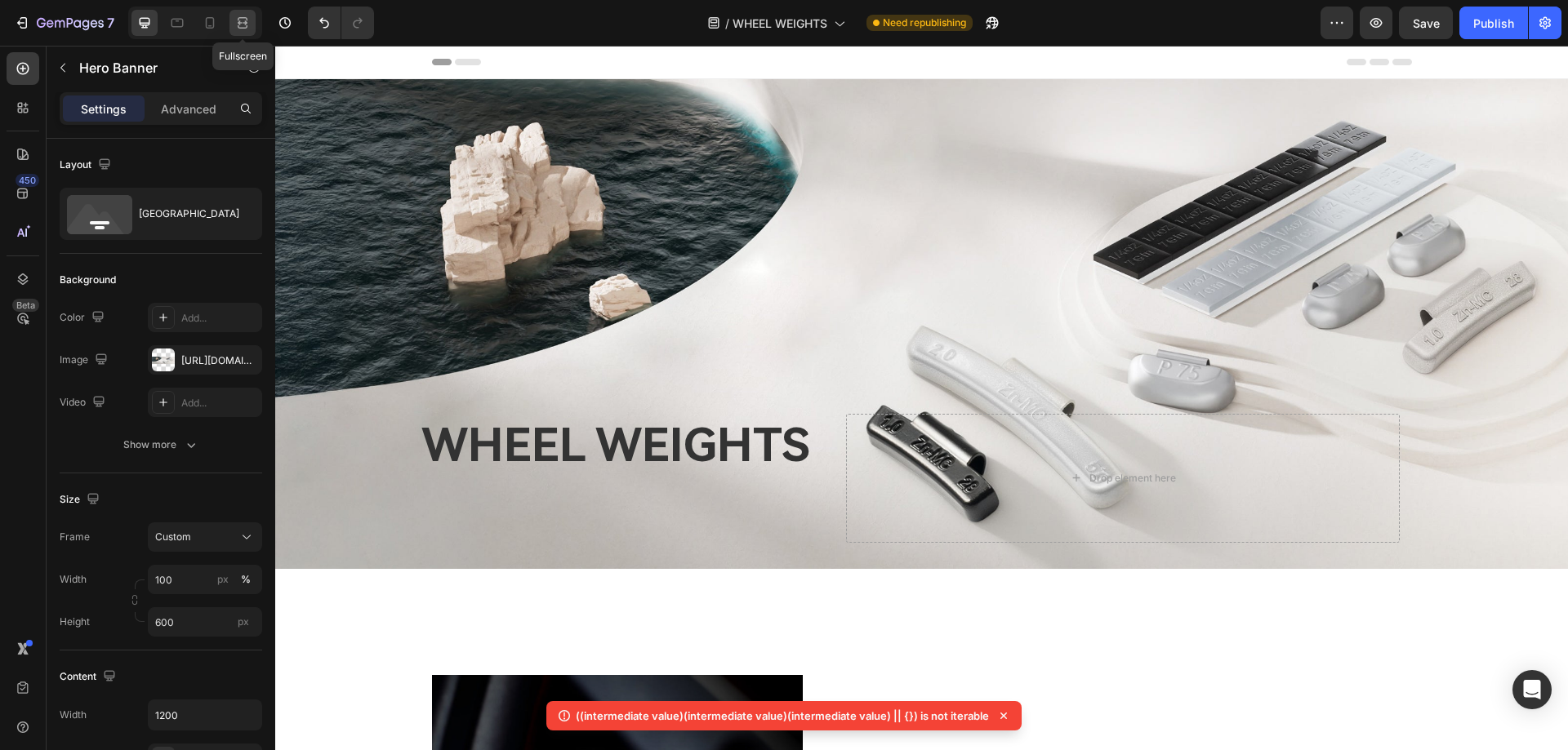
click at [237, 22] on icon at bounding box center [242, 22] width 16 height 16
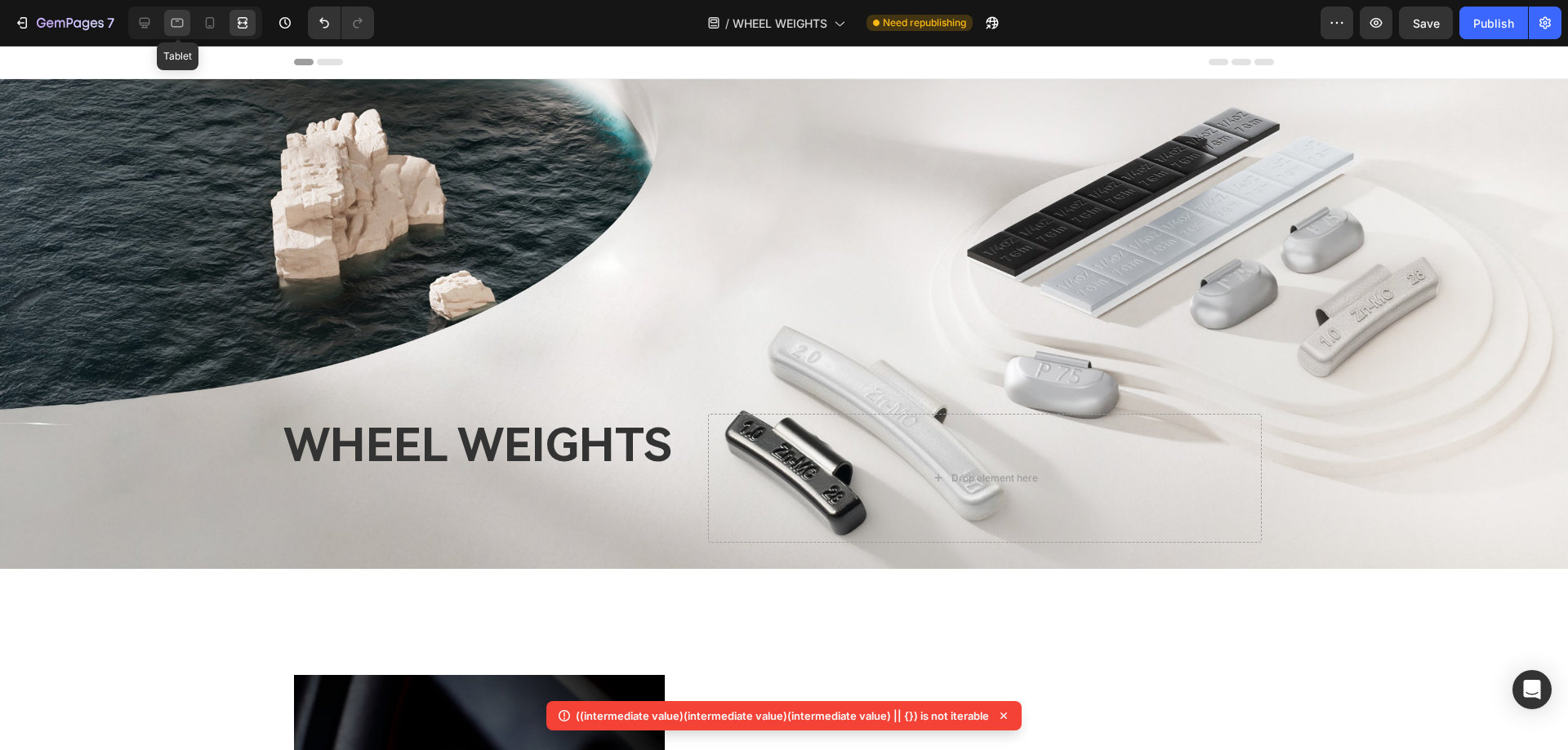
click at [173, 19] on icon at bounding box center [177, 23] width 12 height 9
type input "400"
type input "100%"
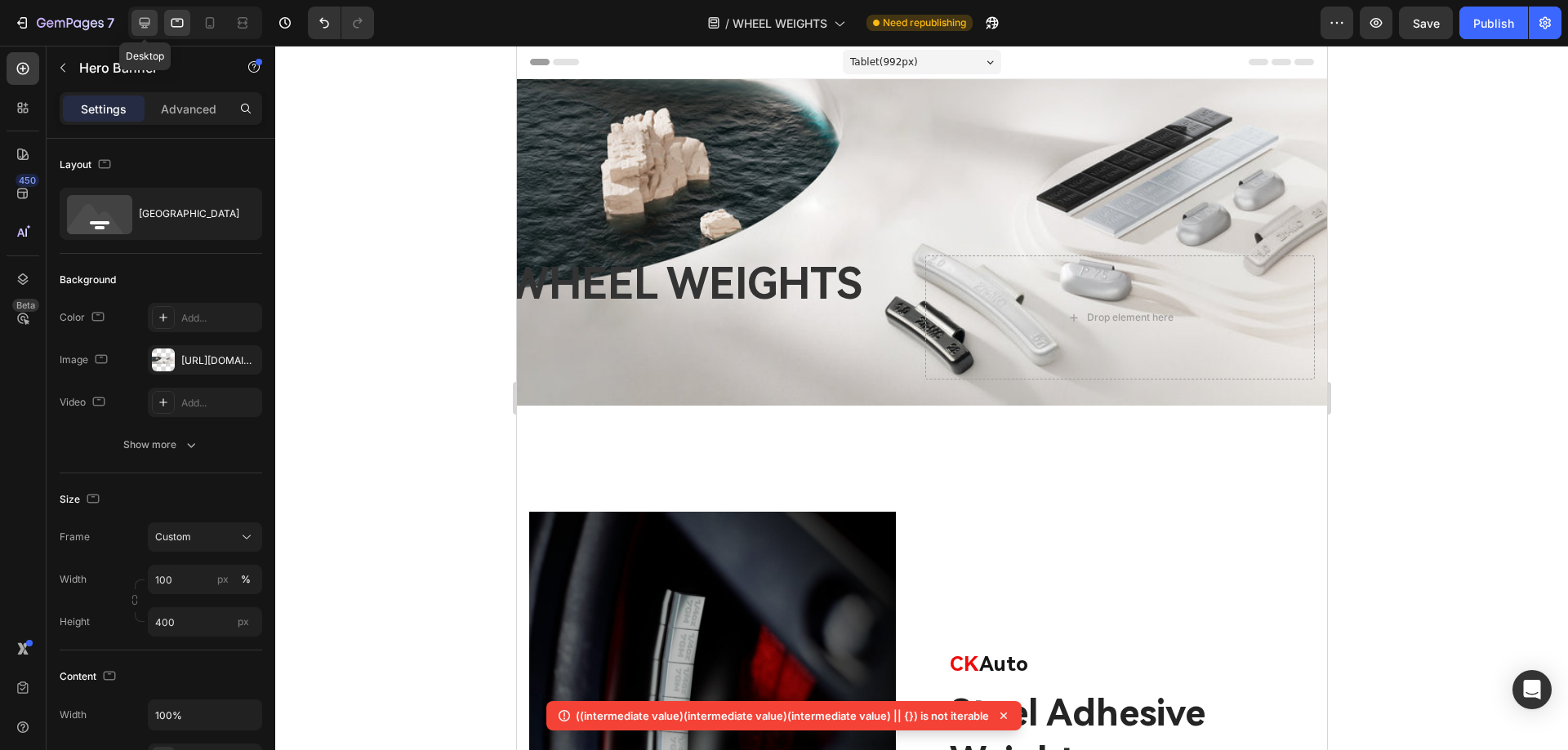
click at [148, 20] on icon at bounding box center [144, 22] width 16 height 16
type input "600"
type input "1200"
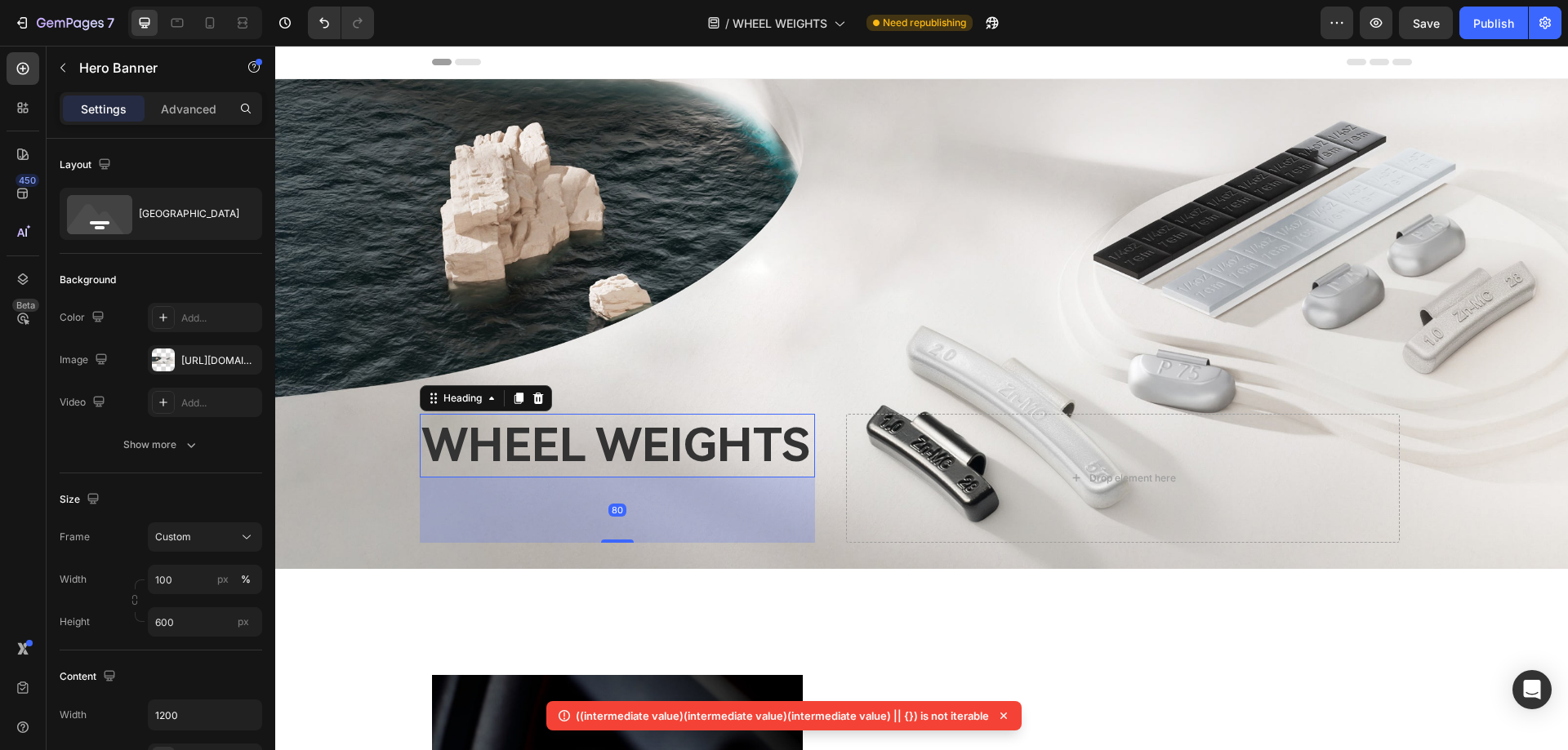
click at [571, 455] on h2 "WHEEL WEIGHTS" at bounding box center [617, 445] width 395 height 63
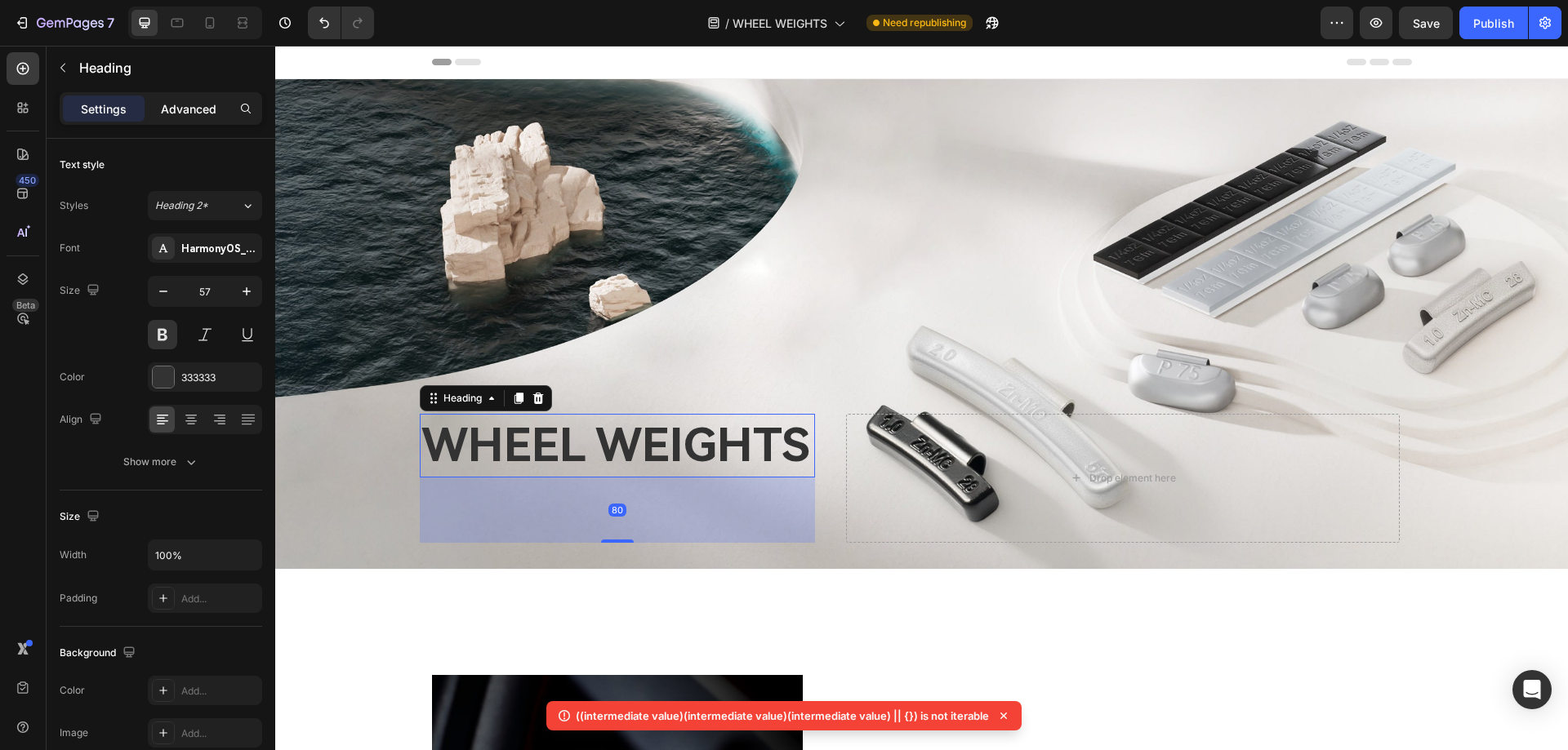
click at [179, 100] on p "Advanced" at bounding box center [188, 109] width 56 height 17
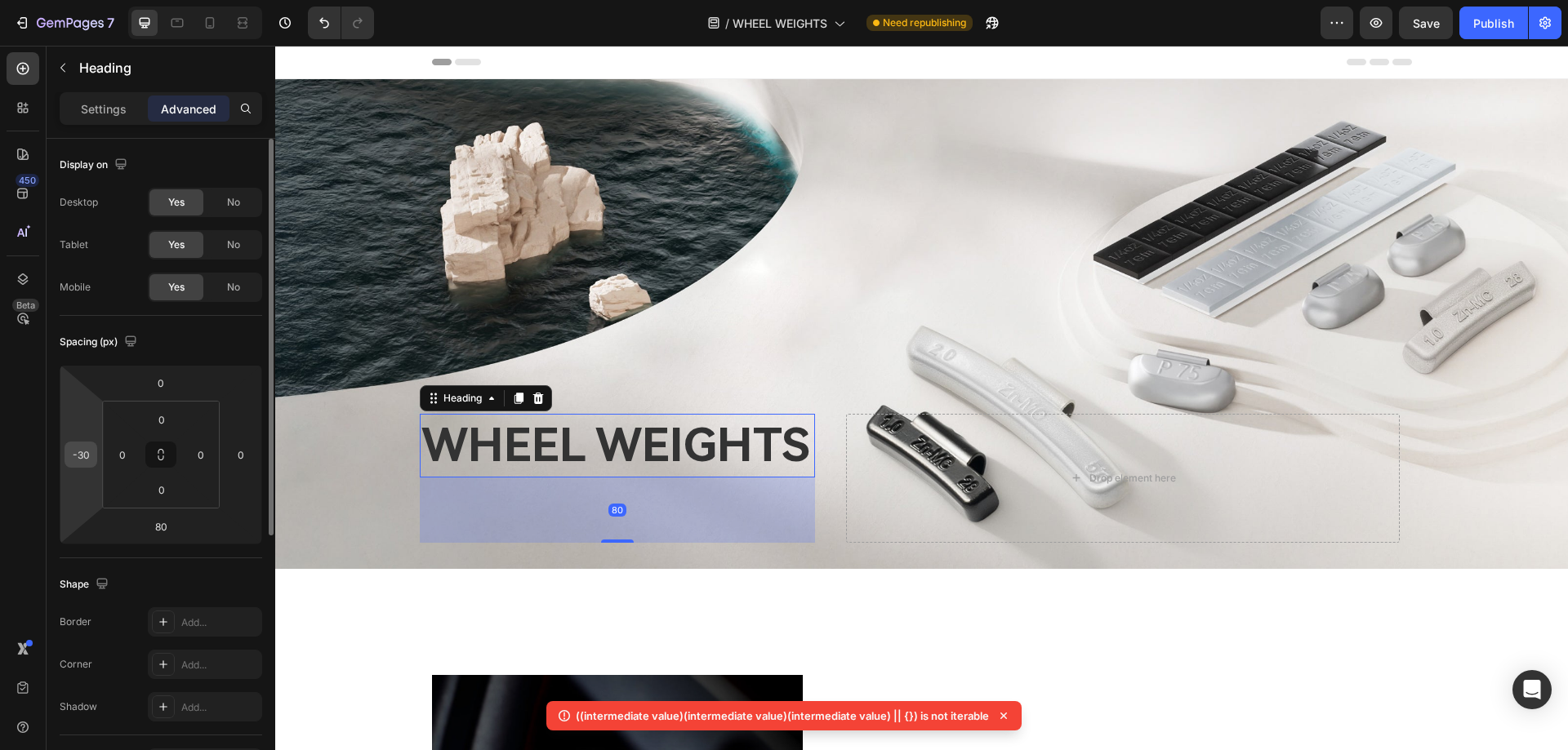
click at [85, 463] on input "-30" at bounding box center [80, 455] width 25 height 25
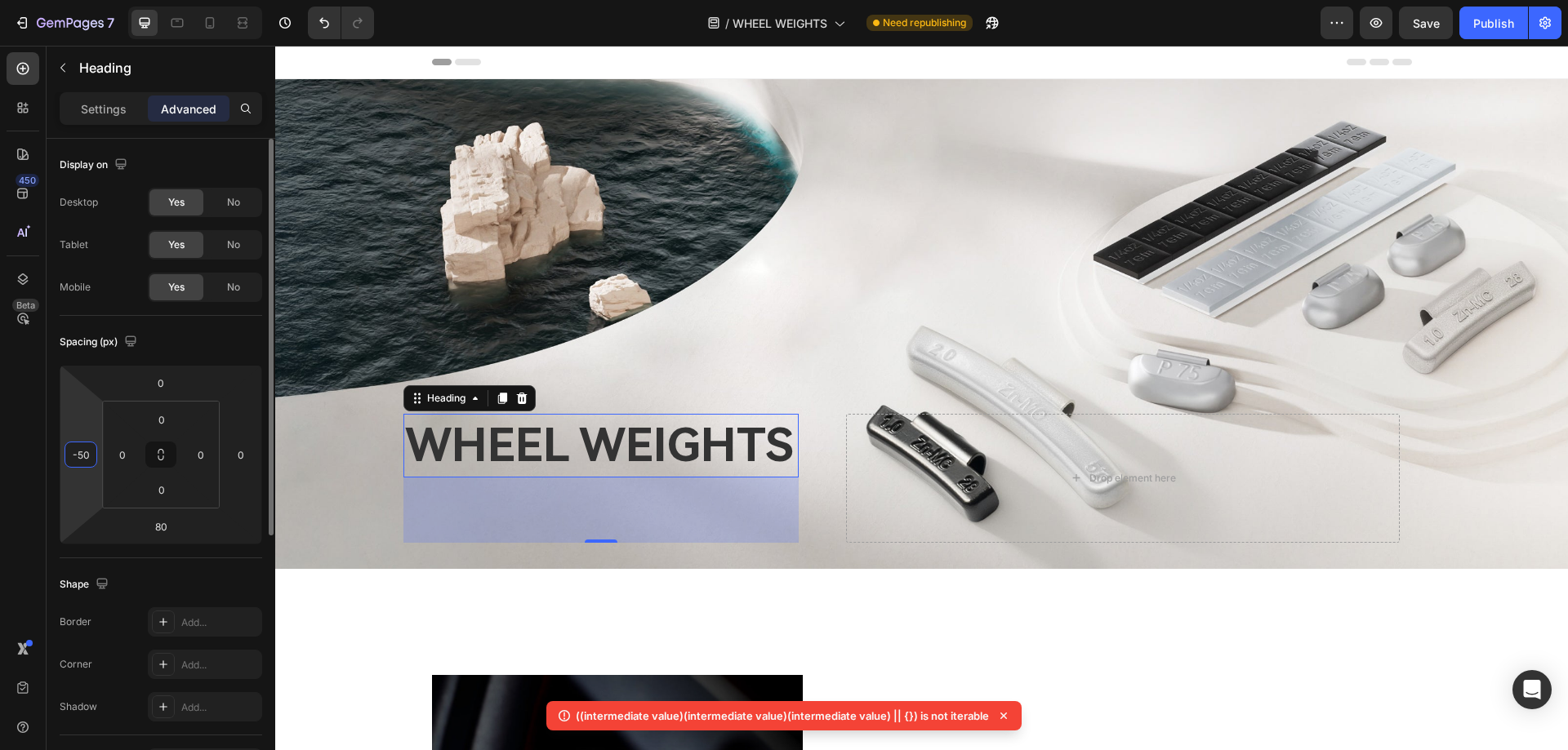
type input "-5"
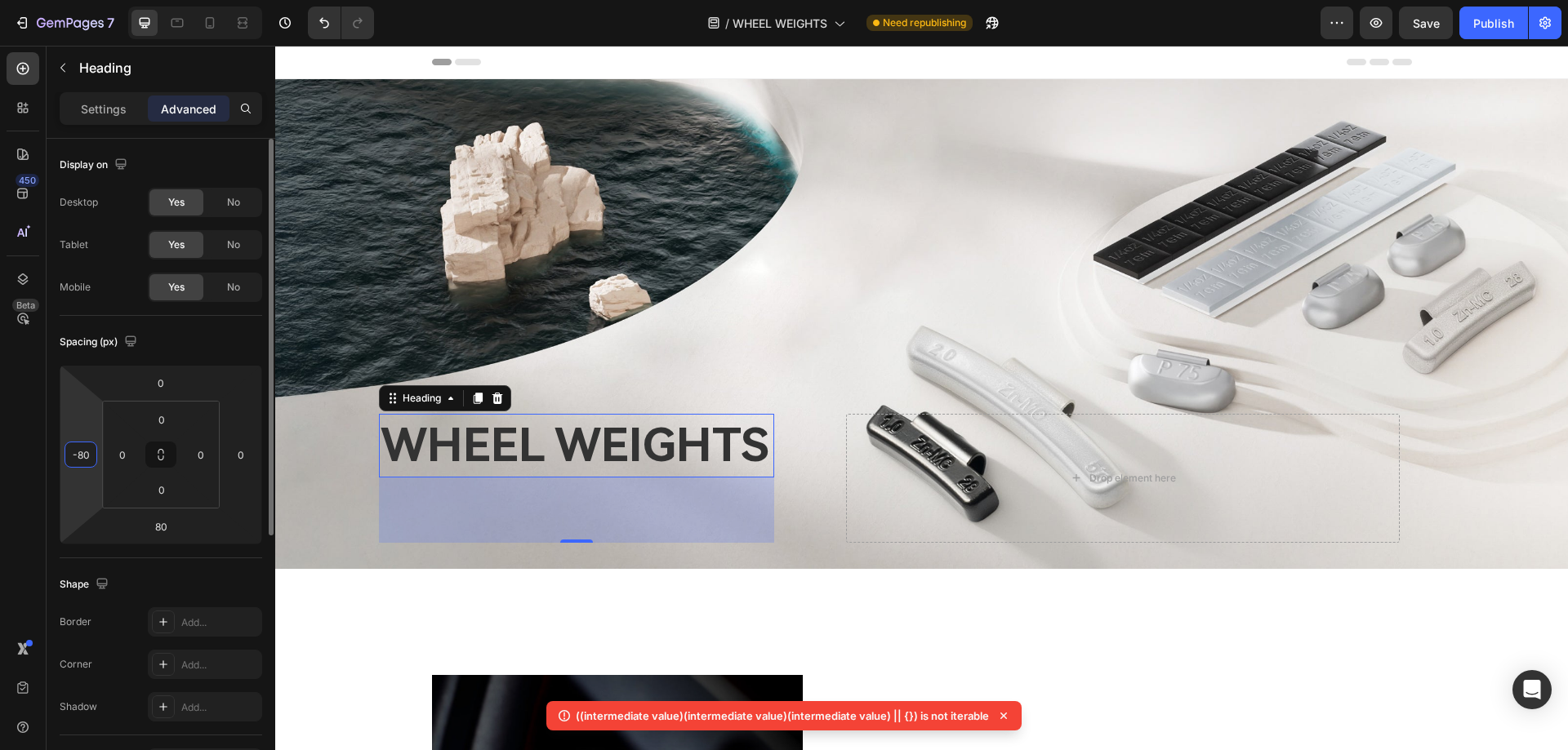
type input "-8"
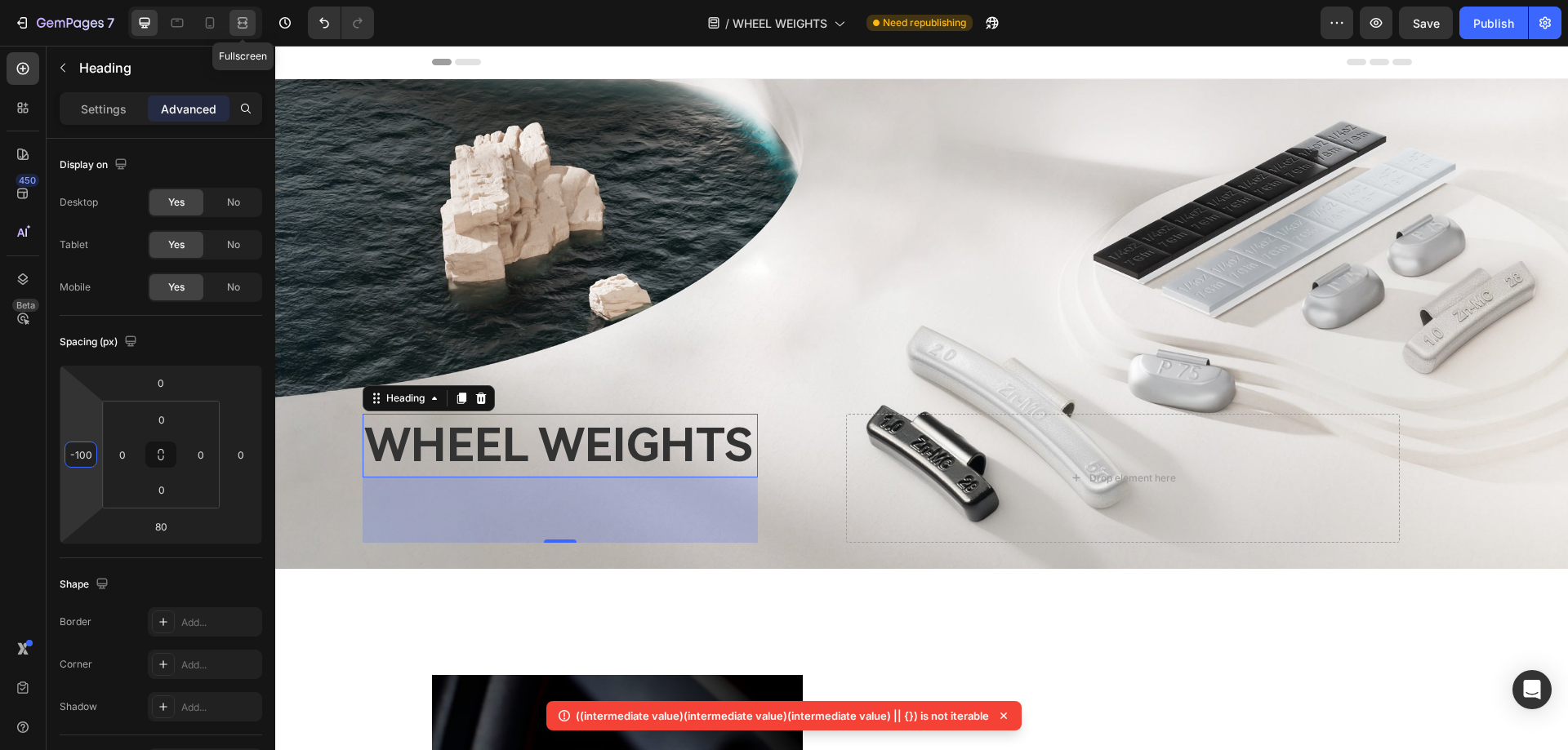
type input "-100"
click at [241, 20] on icon at bounding box center [242, 22] width 16 height 16
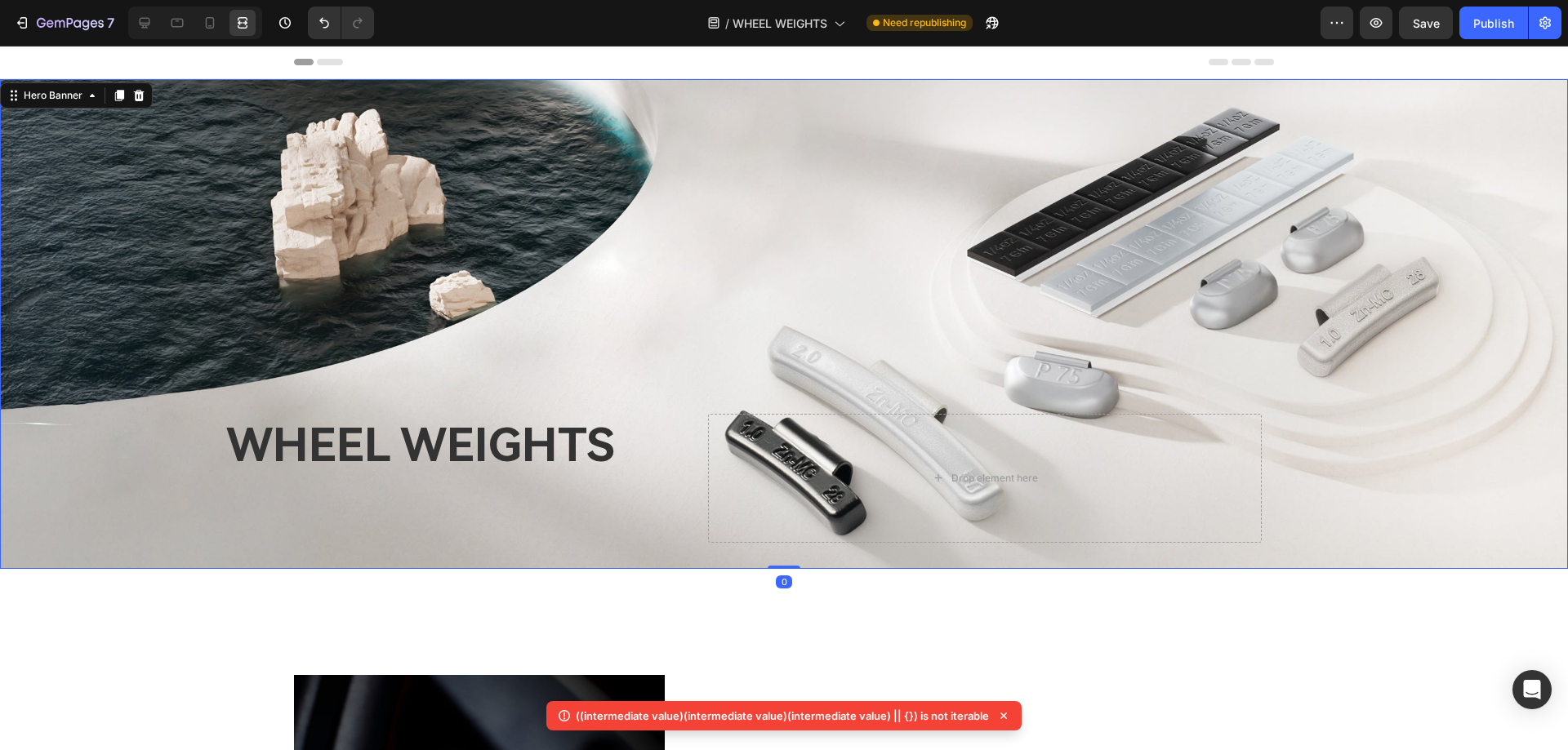
click at [668, 323] on div "Overlay" at bounding box center [784, 324] width 1568 height 490
click at [143, 21] on icon at bounding box center [144, 22] width 16 height 16
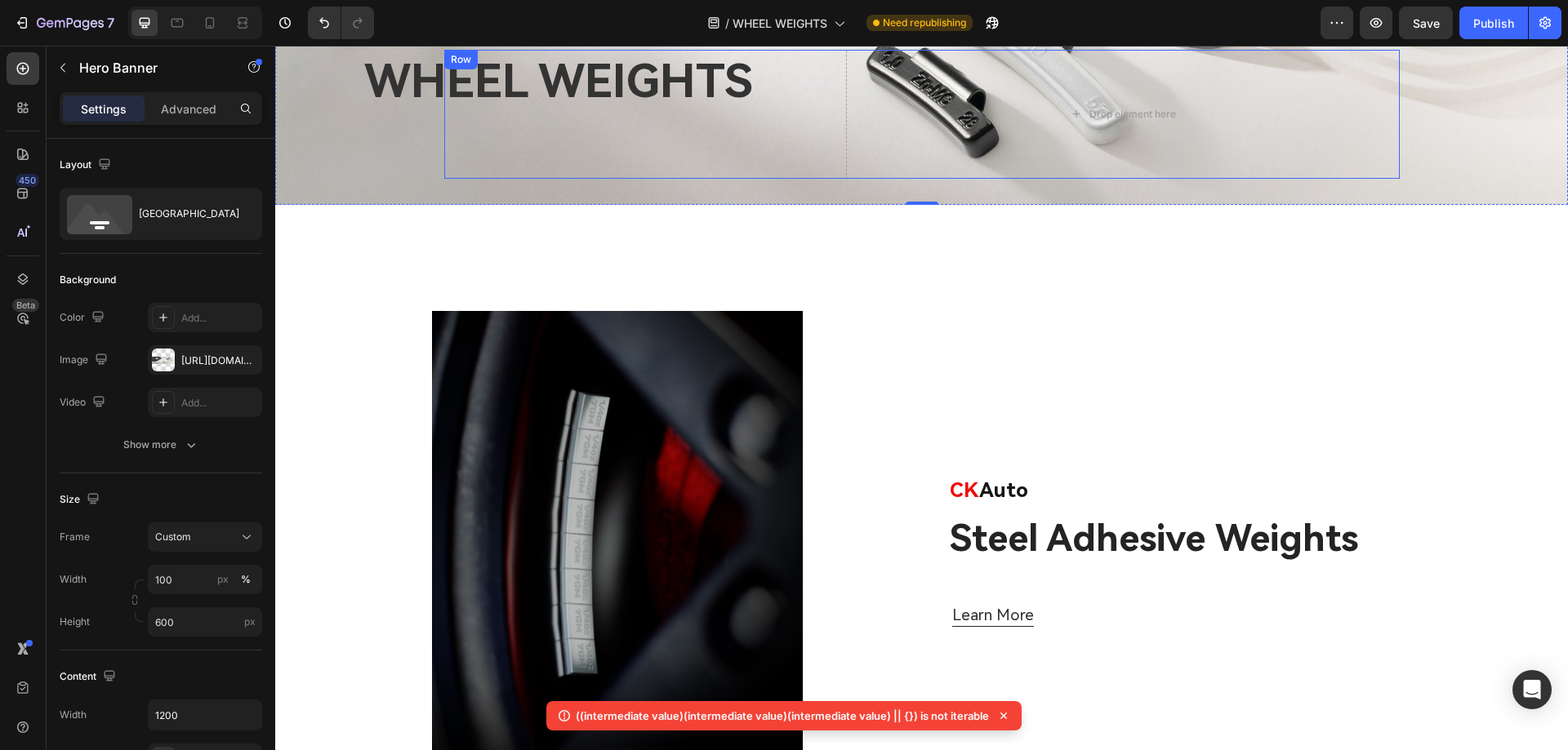
scroll to position [326, 0]
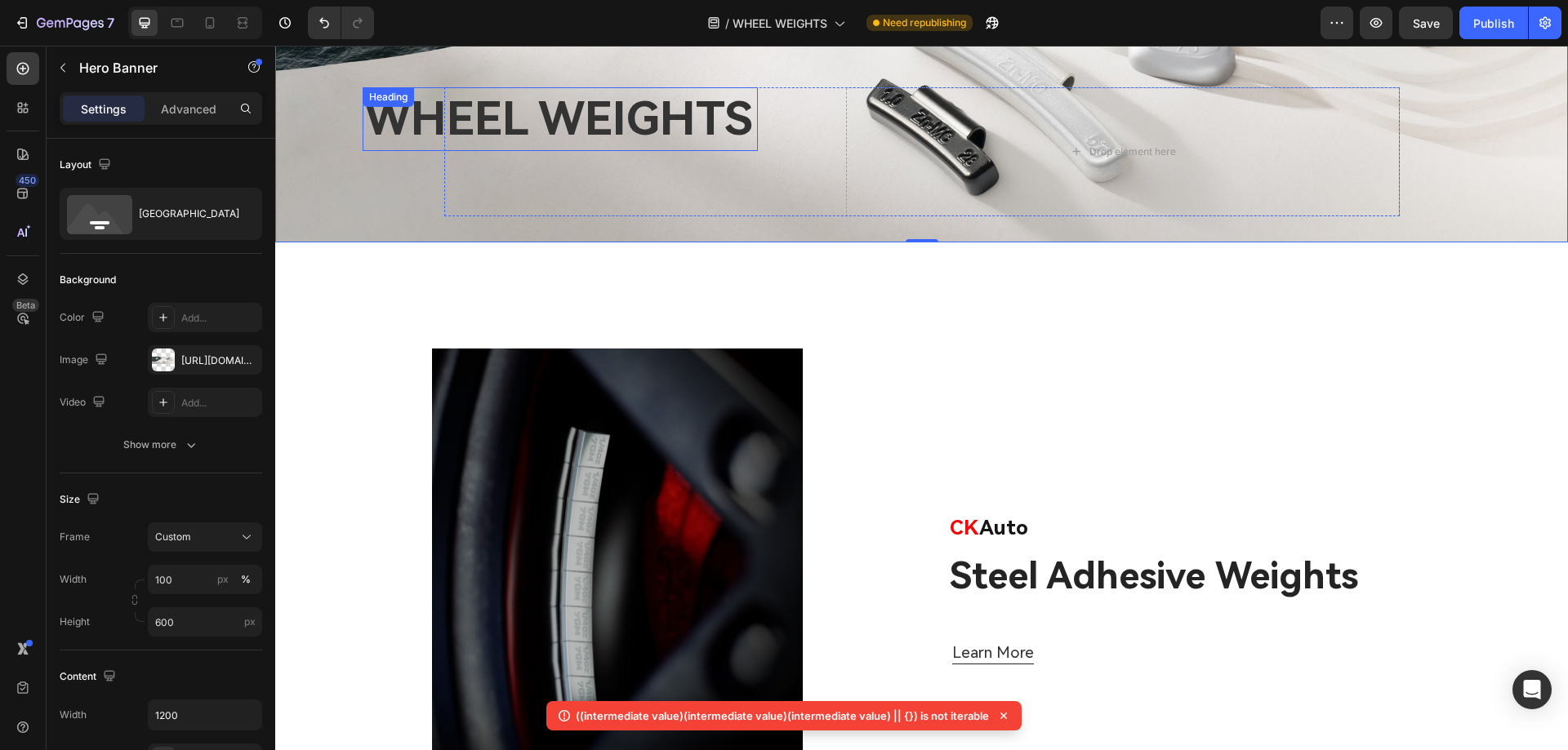
click at [613, 125] on h2 "WHEEL WEIGHTS" at bounding box center [559, 119] width 395 height 63
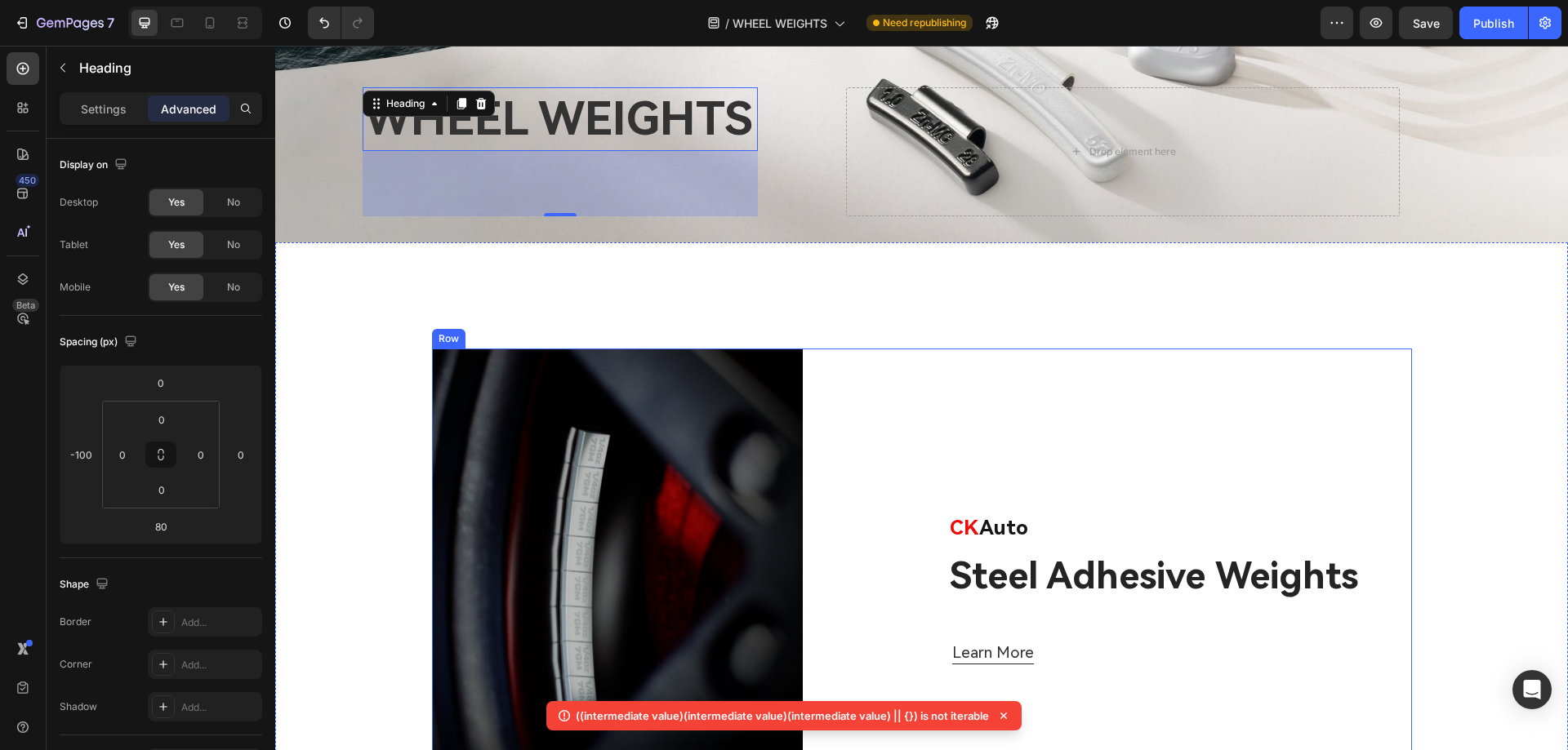
click at [981, 402] on div "CK Auto Text block Steel Adhesive Weights Heading Learn More Button" at bounding box center [1180, 587] width 464 height 479
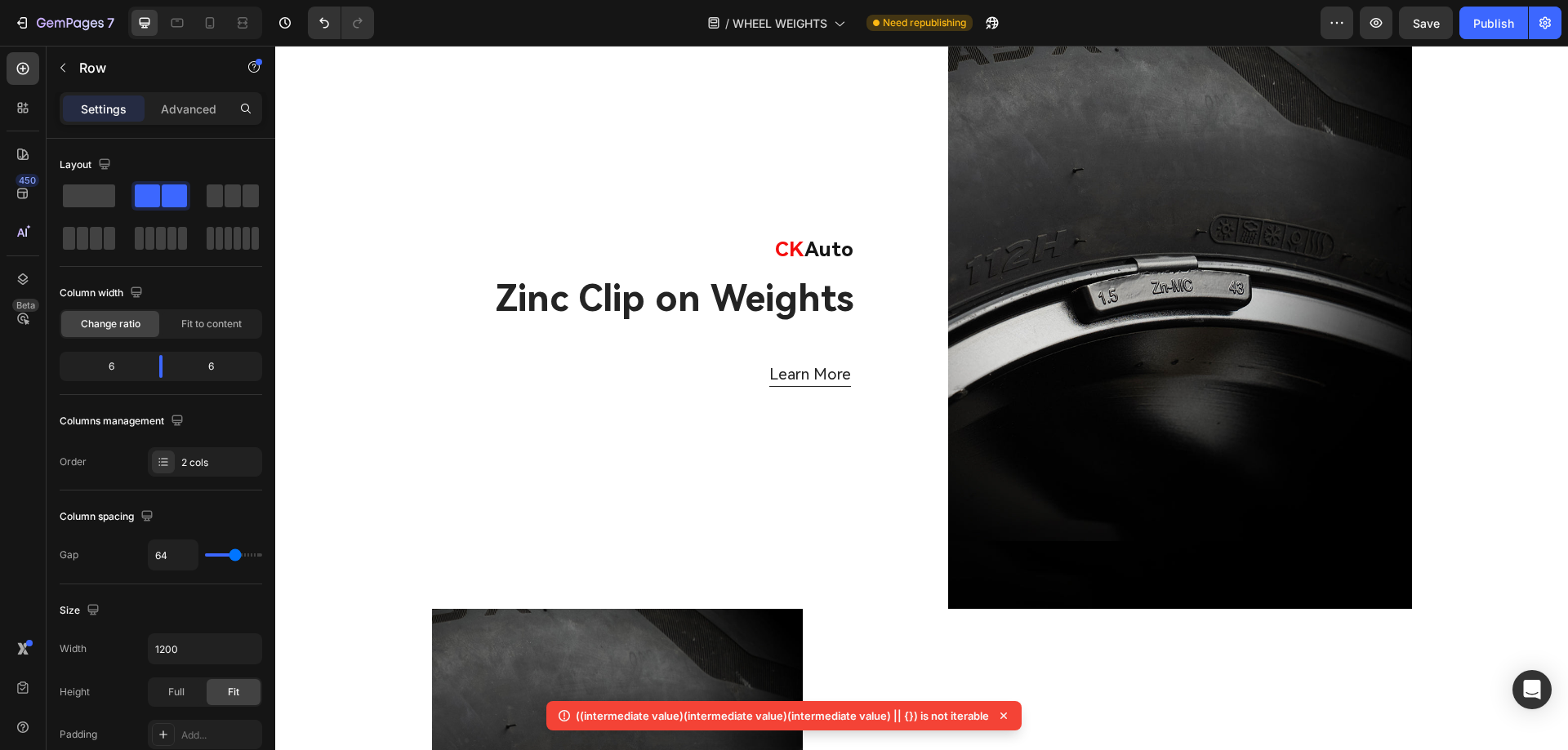
scroll to position [1551, 0]
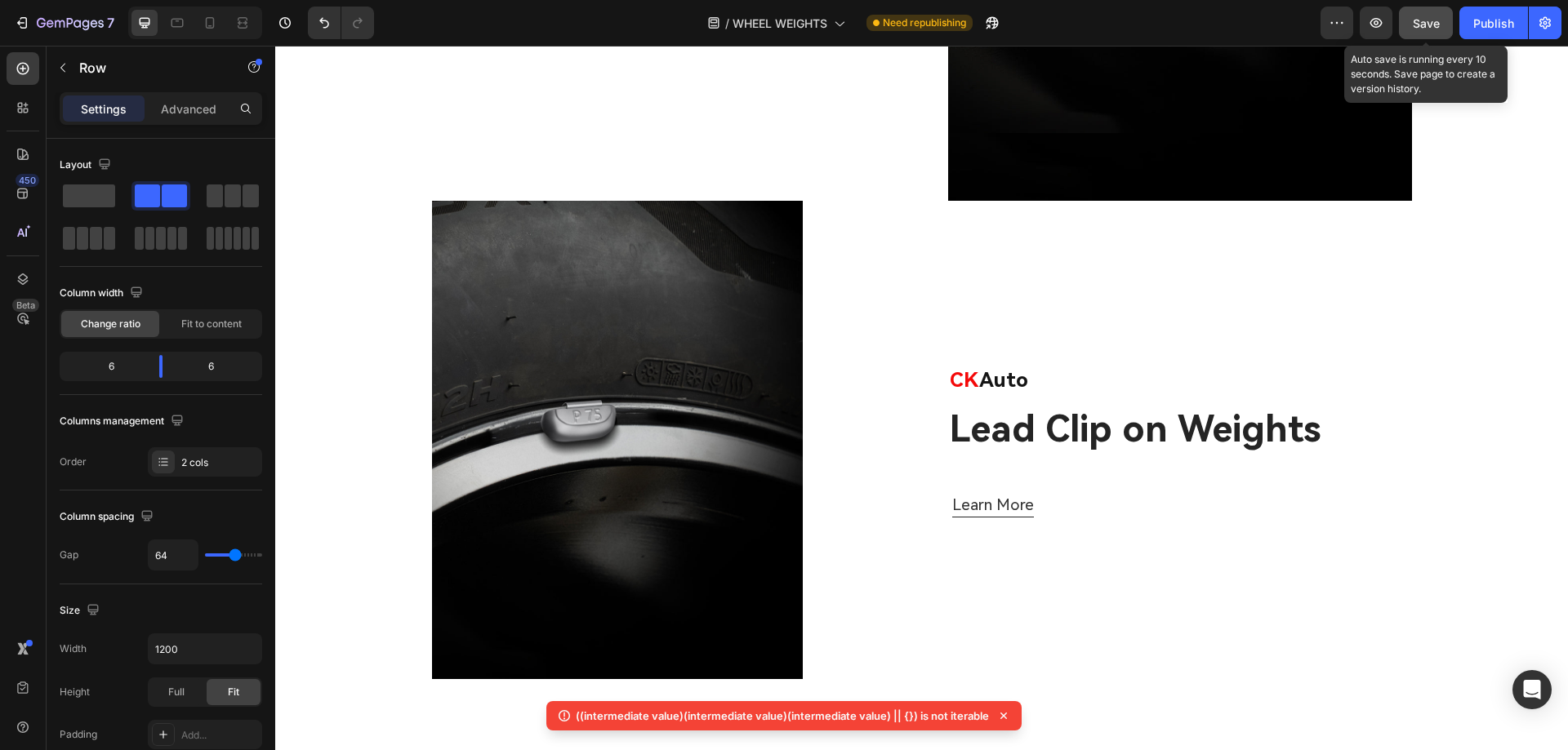
click at [1428, 12] on button "Save" at bounding box center [1425, 23] width 54 height 33
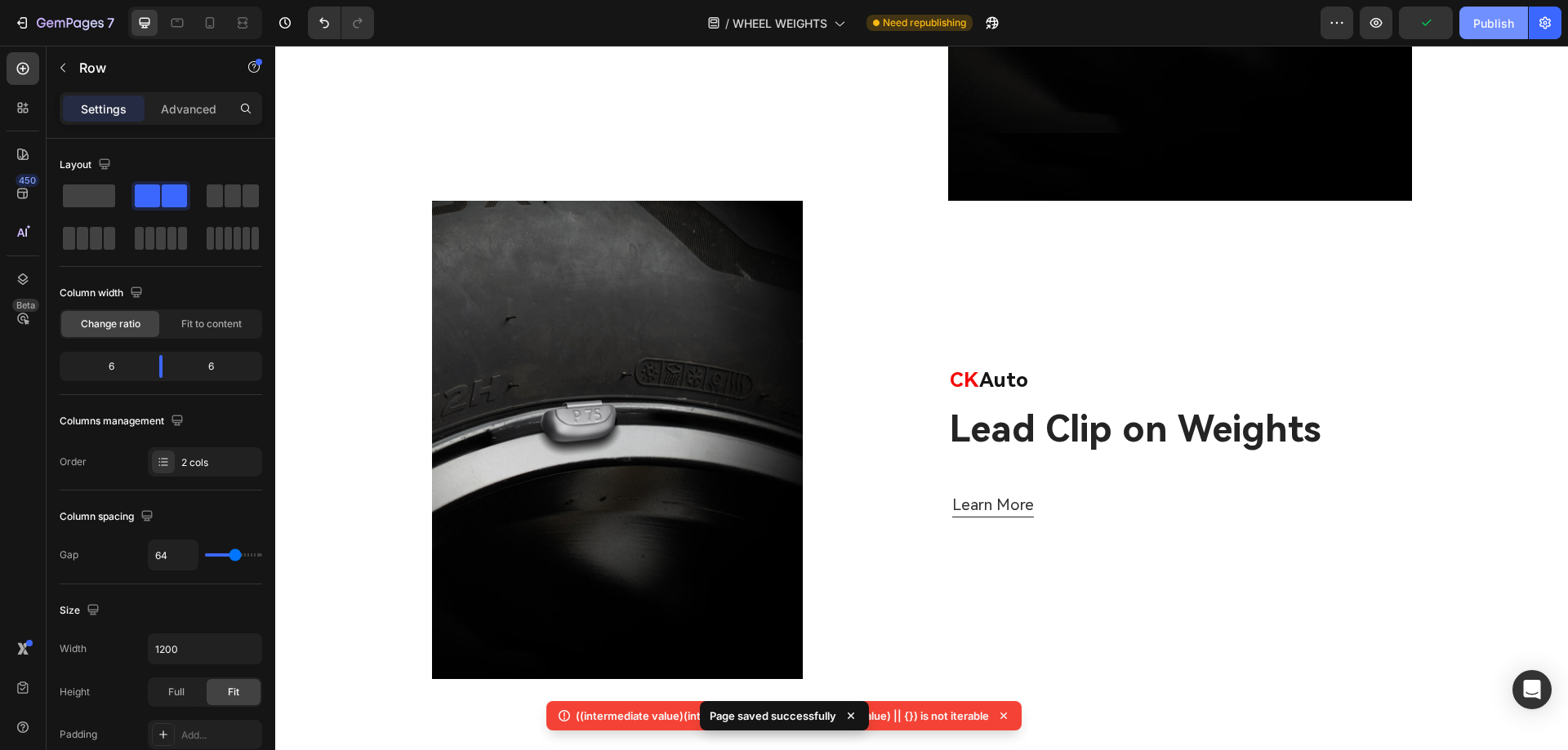
click at [1479, 27] on div "Publish" at bounding box center [1493, 23] width 41 height 17
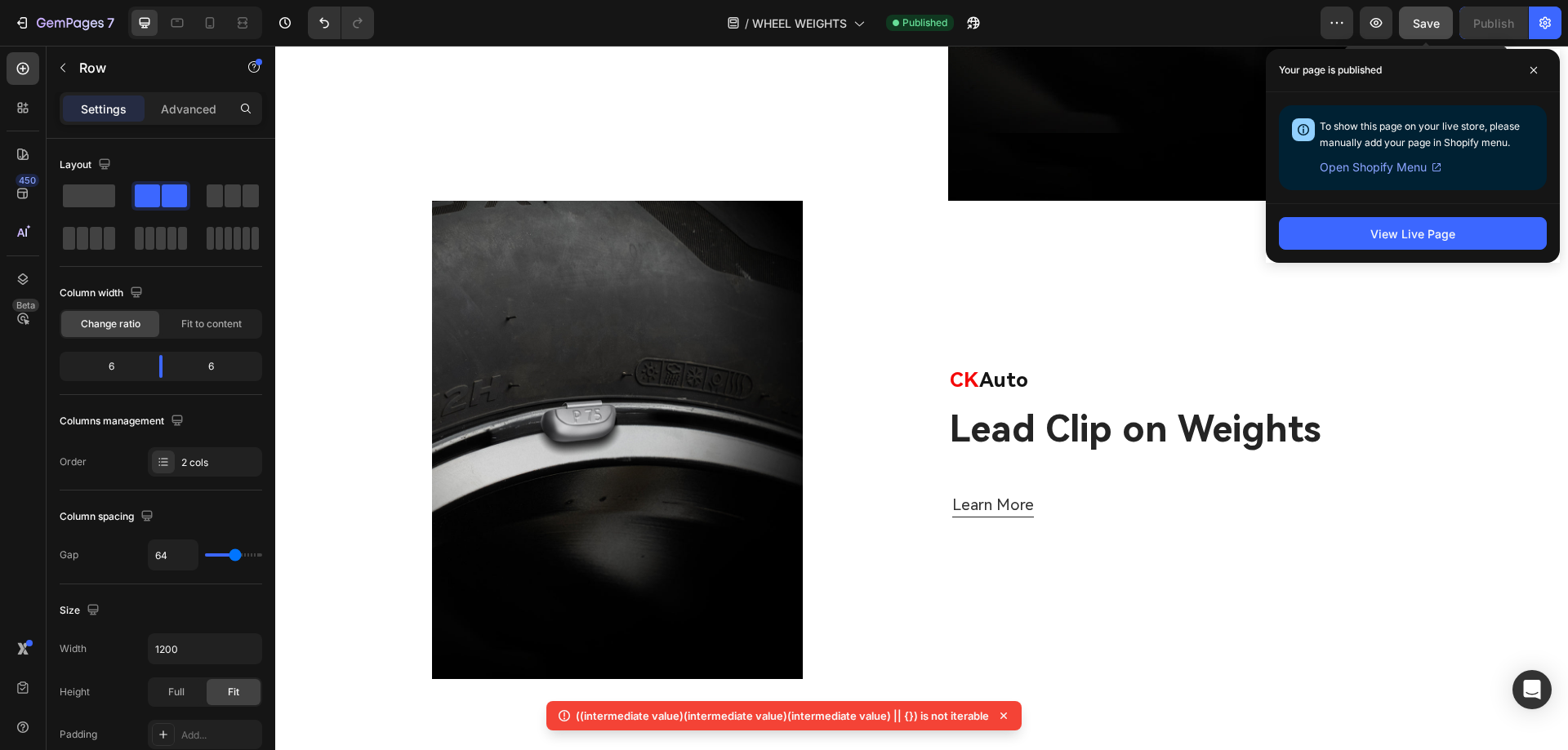
click at [1436, 15] on div "Save" at bounding box center [1426, 23] width 27 height 17
